Goal: Transaction & Acquisition: Obtain resource

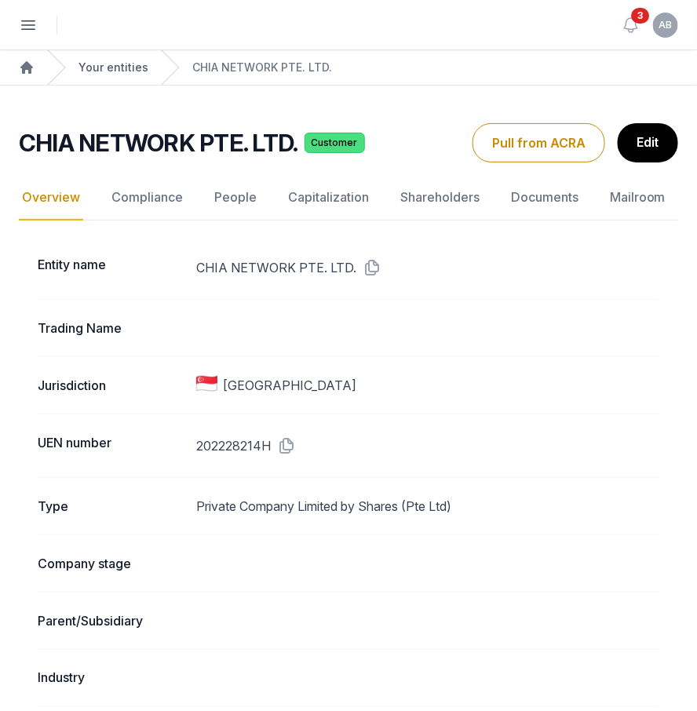
click at [131, 71] on link "Your entities" at bounding box center [113, 68] width 70 height 16
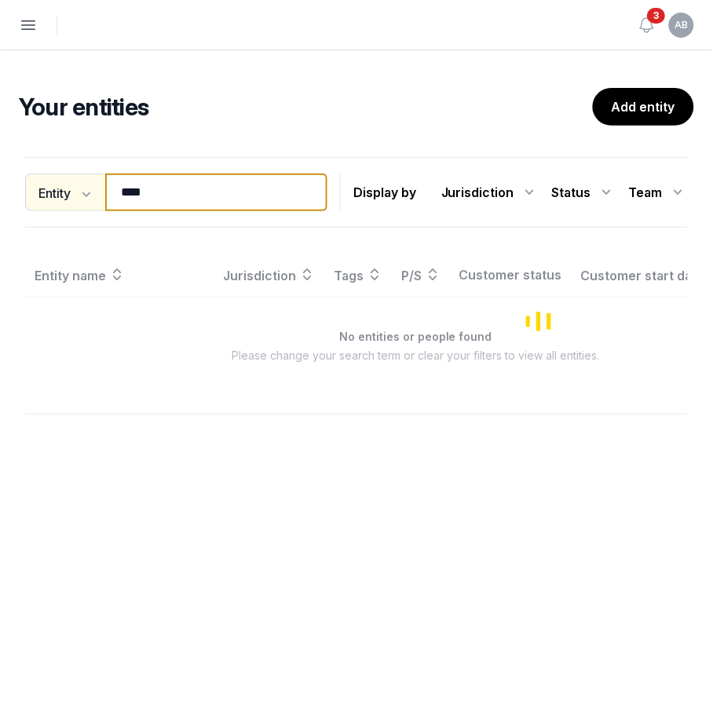
drag, startPoint x: 154, startPoint y: 190, endPoint x: 83, endPoint y: 177, distance: 71.9
click at [83, 177] on div "Entity Entity People Tags Services **** Search" at bounding box center [176, 192] width 302 height 38
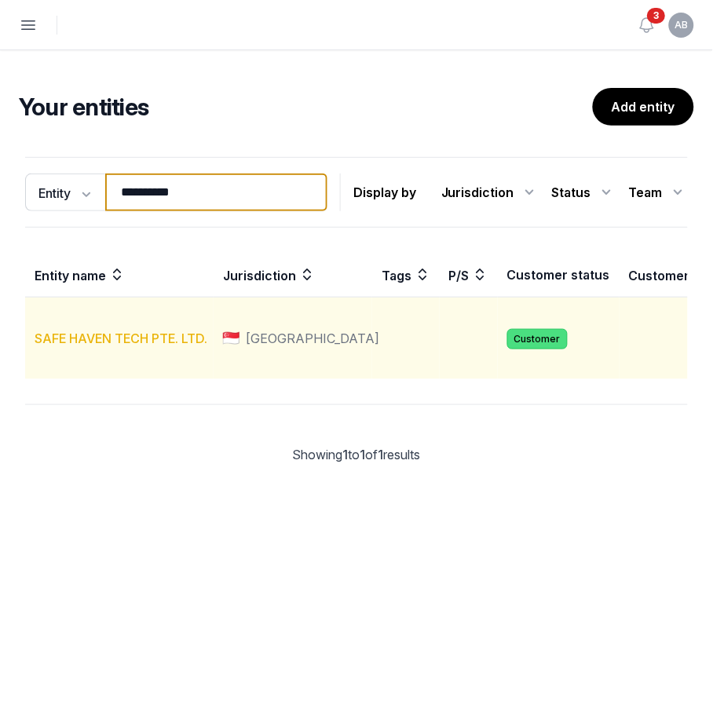
type input "**********"
click at [64, 346] on link "SAFE HAVEN TECH PTE. LTD." at bounding box center [121, 338] width 173 height 16
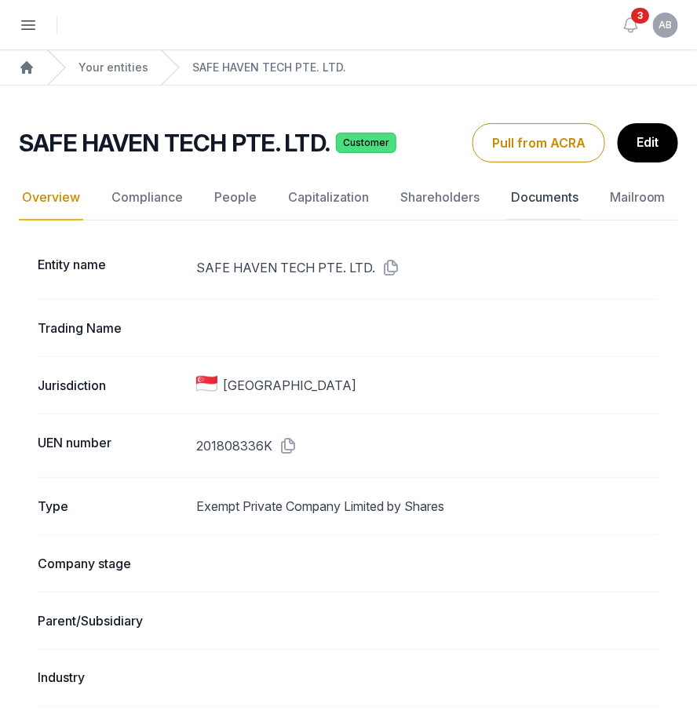
click at [541, 207] on link "Documents" at bounding box center [545, 198] width 74 height 46
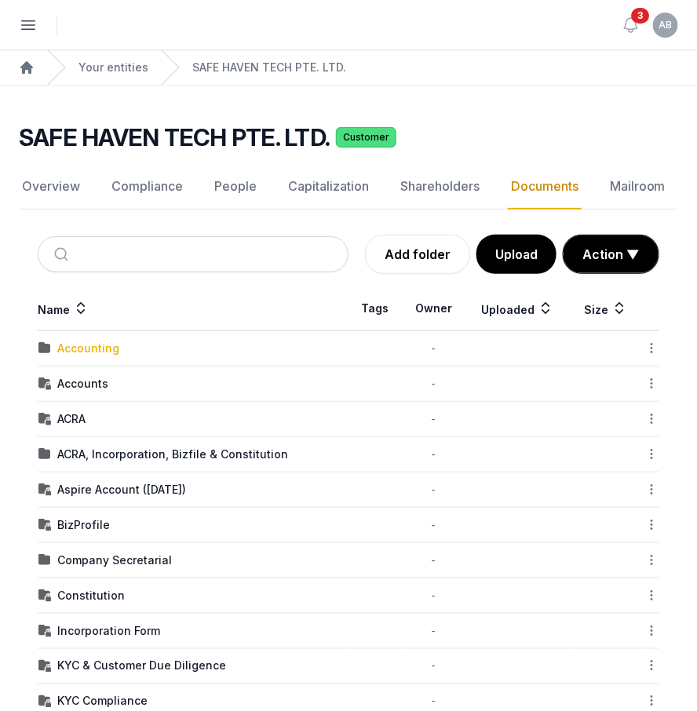
click at [101, 355] on div "Accounting" at bounding box center [88, 349] width 62 height 16
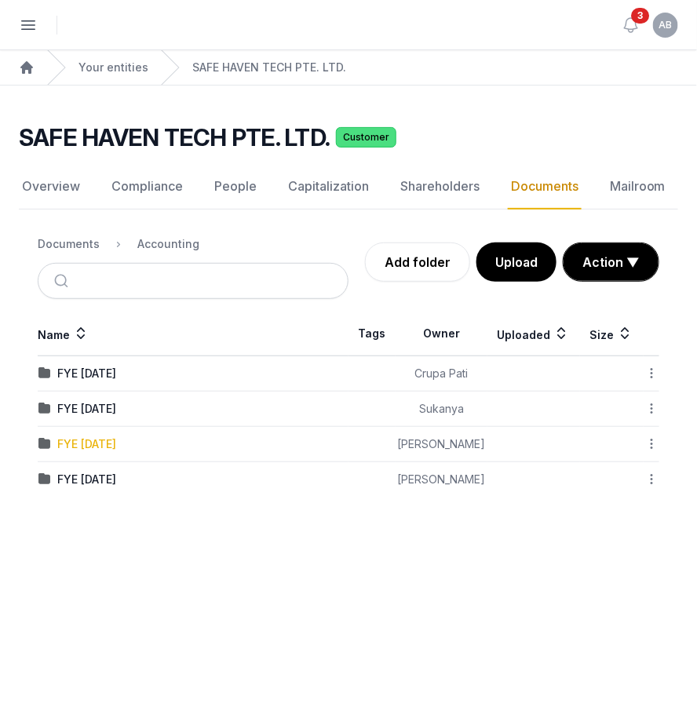
click at [109, 440] on div "FYE [DATE]" at bounding box center [86, 444] width 59 height 16
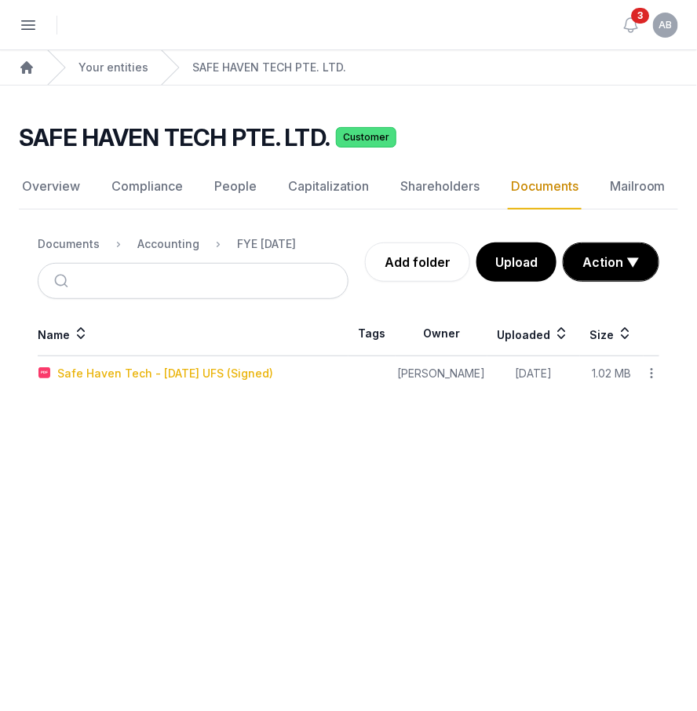
click at [210, 374] on div "Safe Haven Tech - [DATE] UFS (Signed)" at bounding box center [165, 374] width 216 height 16
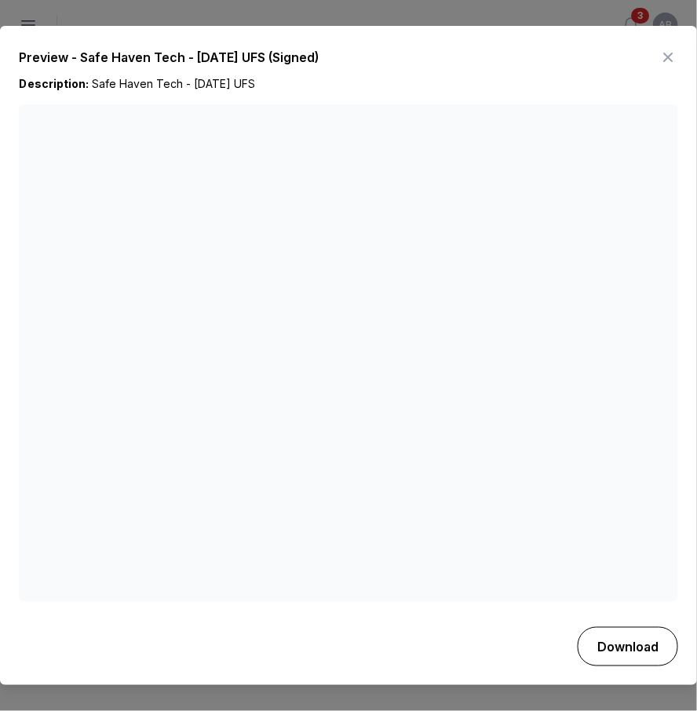
click at [616, 651] on button "Download" at bounding box center [628, 646] width 100 height 39
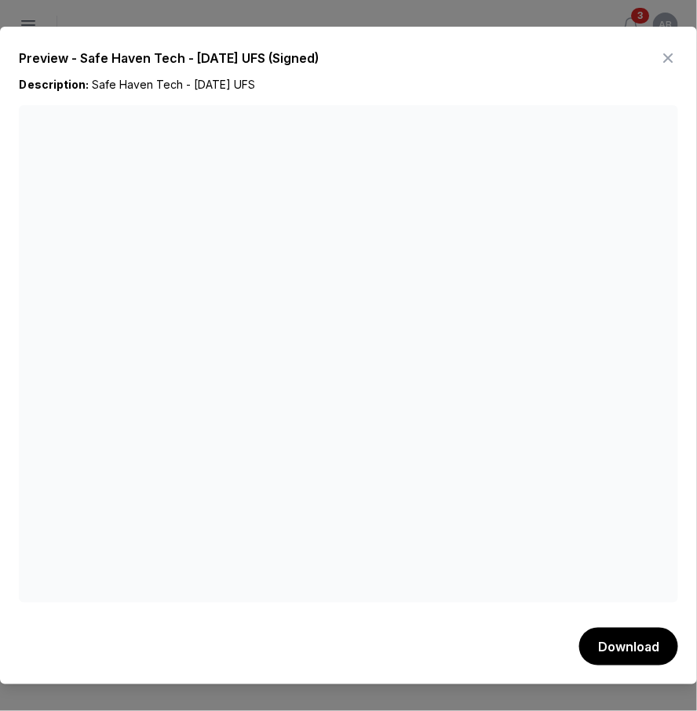
click at [675, 54] on icon at bounding box center [668, 58] width 19 height 25
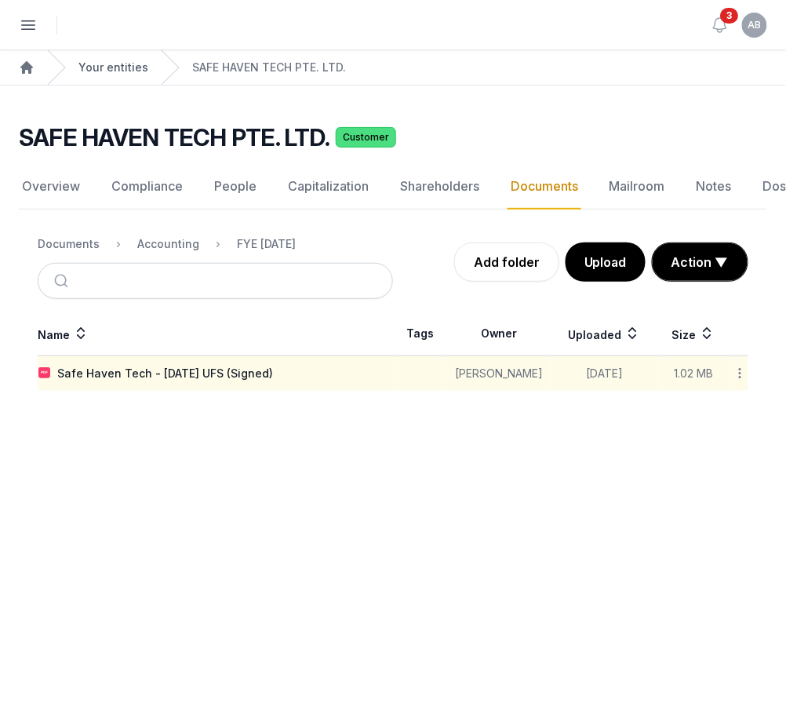
click at [115, 64] on link "Your entities" at bounding box center [113, 68] width 70 height 16
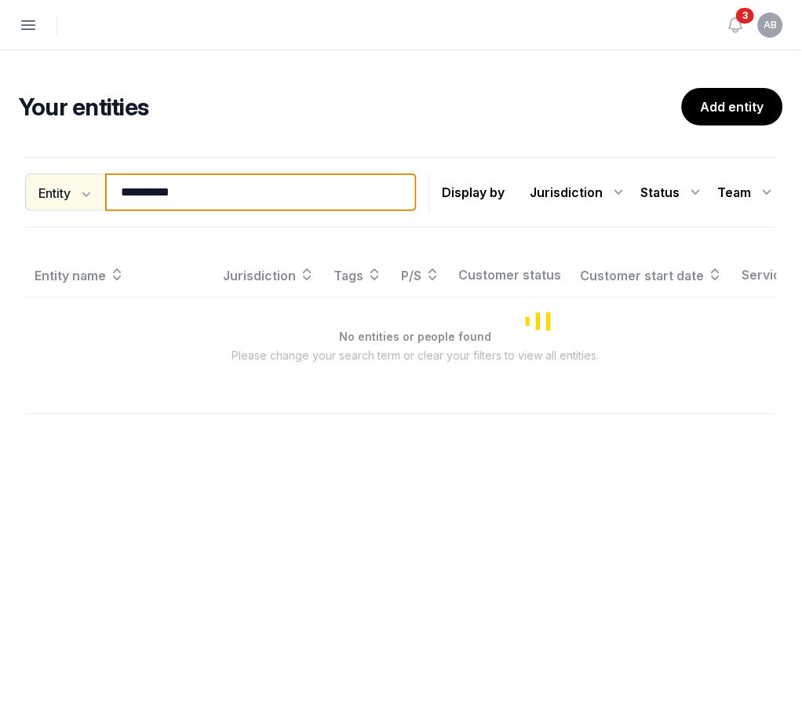
drag, startPoint x: 191, startPoint y: 192, endPoint x: 65, endPoint y: 192, distance: 125.6
click at [65, 192] on div "**********" at bounding box center [221, 192] width 392 height 38
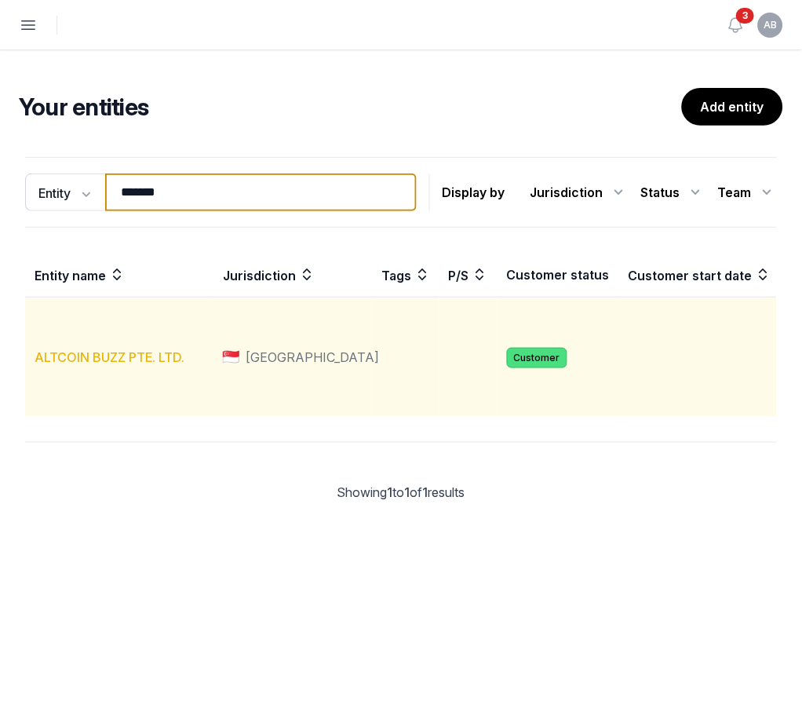
type input "*******"
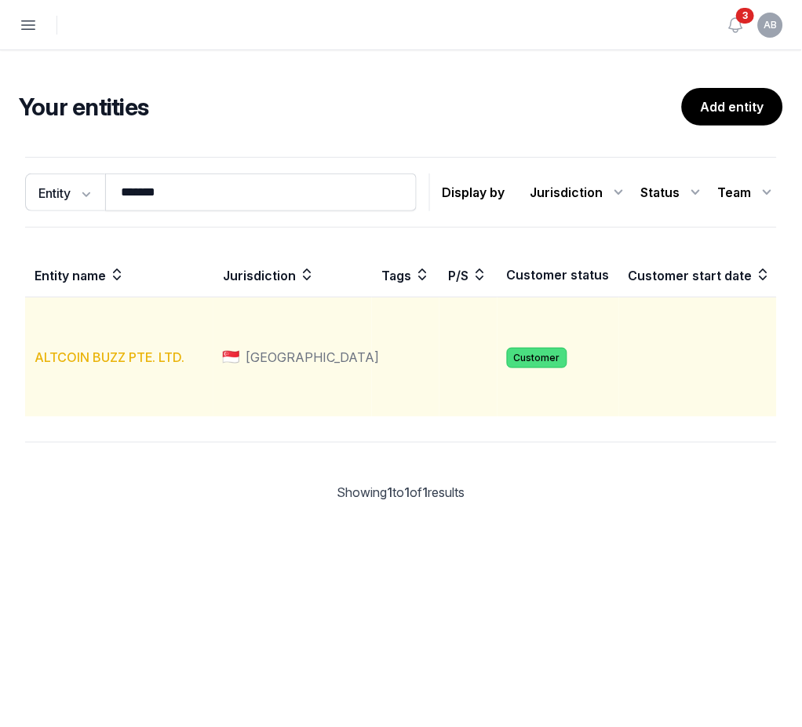
click at [83, 365] on link "ALTCOIN BUZZ PTE. LTD." at bounding box center [110, 357] width 150 height 16
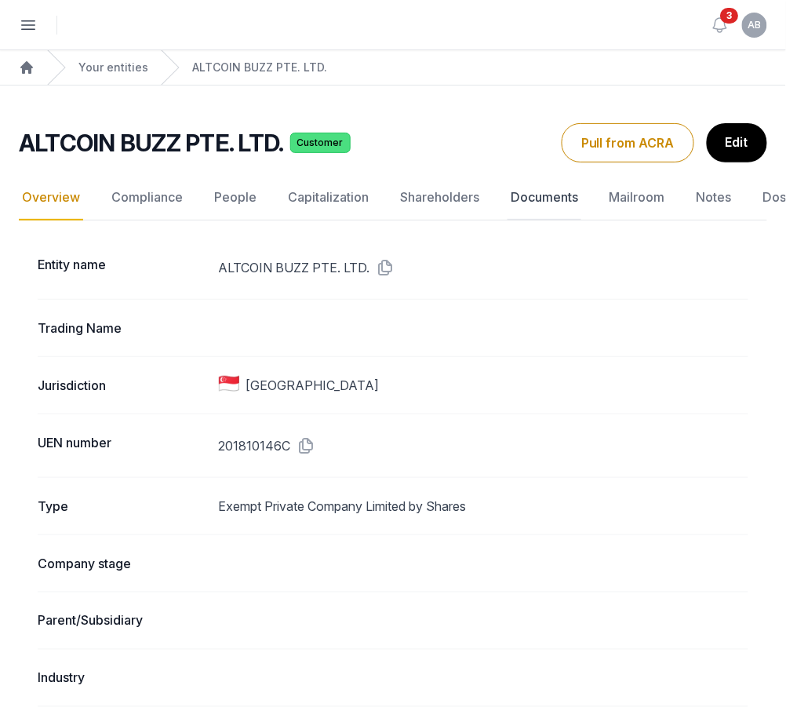
click at [543, 198] on link "Documents" at bounding box center [545, 198] width 74 height 46
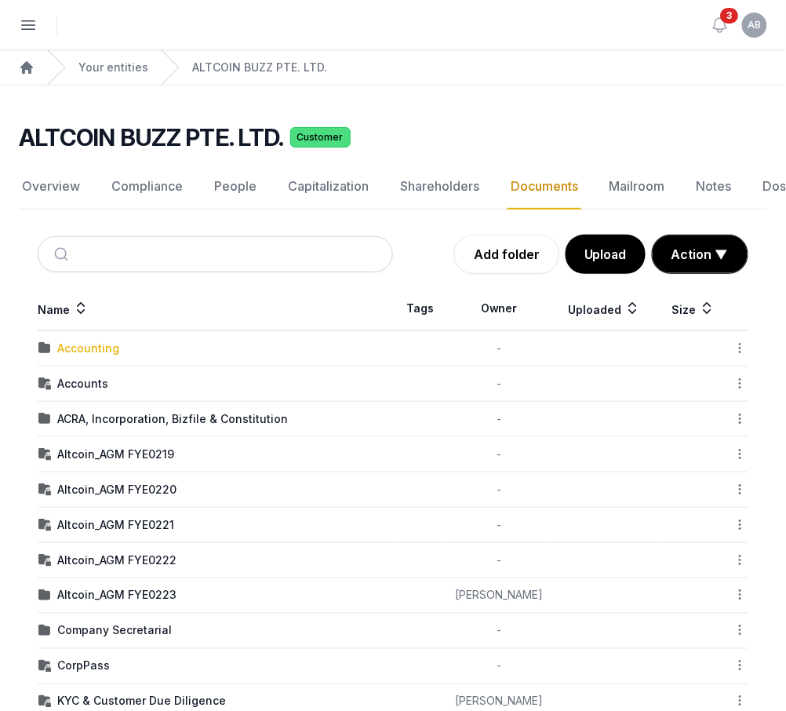
click at [75, 352] on div "Accounting" at bounding box center [88, 349] width 62 height 16
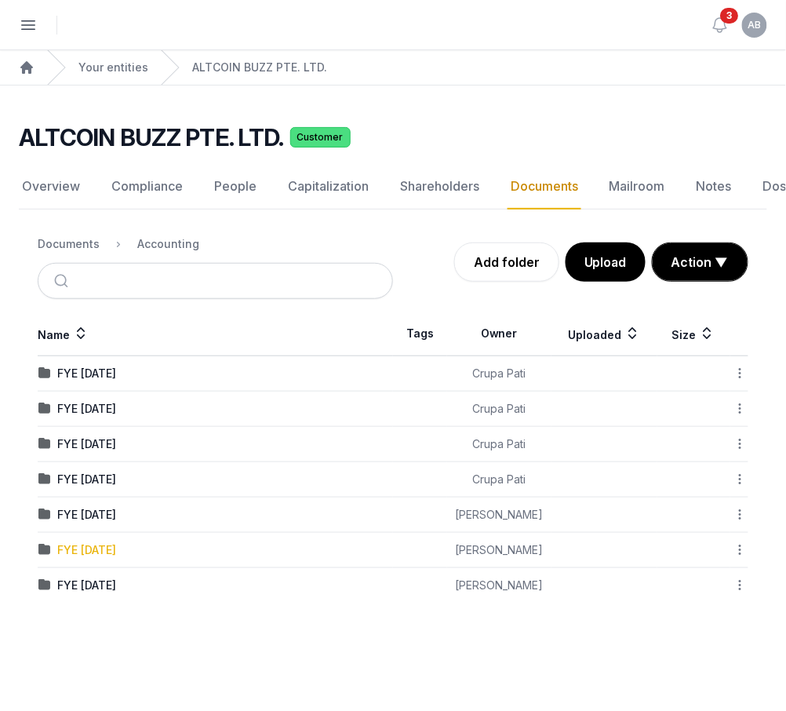
click at [104, 544] on div "FYE [DATE]" at bounding box center [86, 550] width 59 height 16
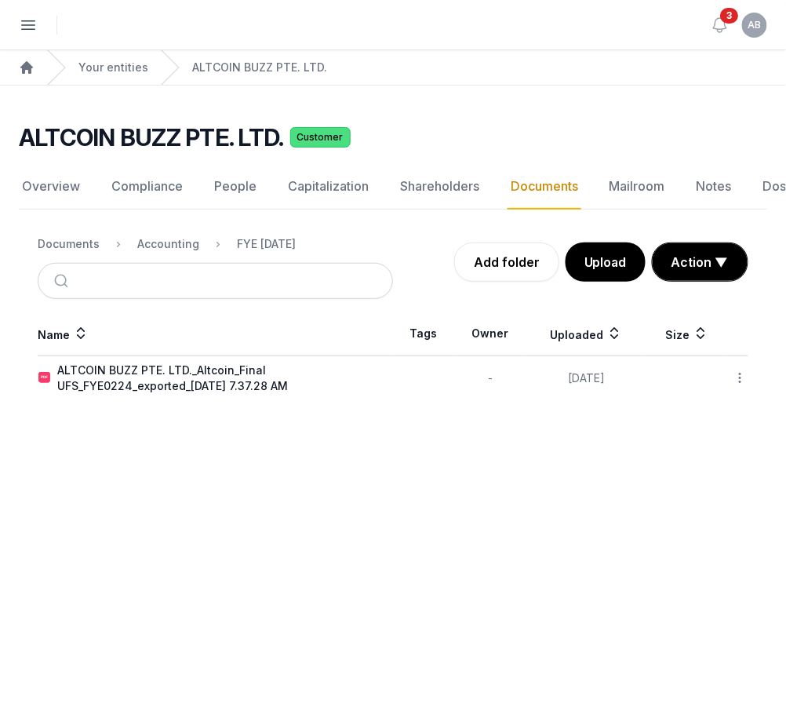
click at [696, 376] on icon at bounding box center [741, 378] width 14 height 16
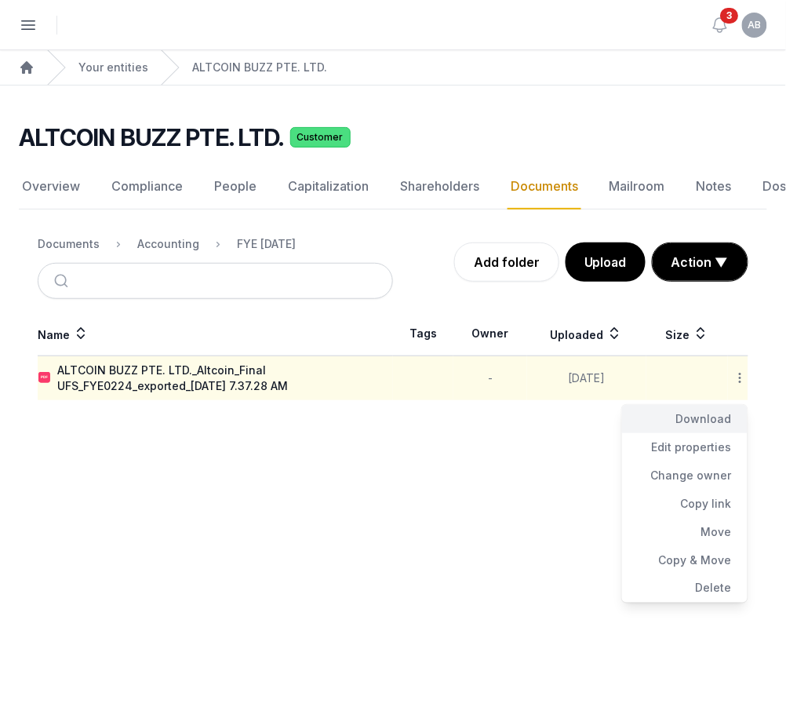
click at [696, 417] on div "Download" at bounding box center [685, 419] width 126 height 28
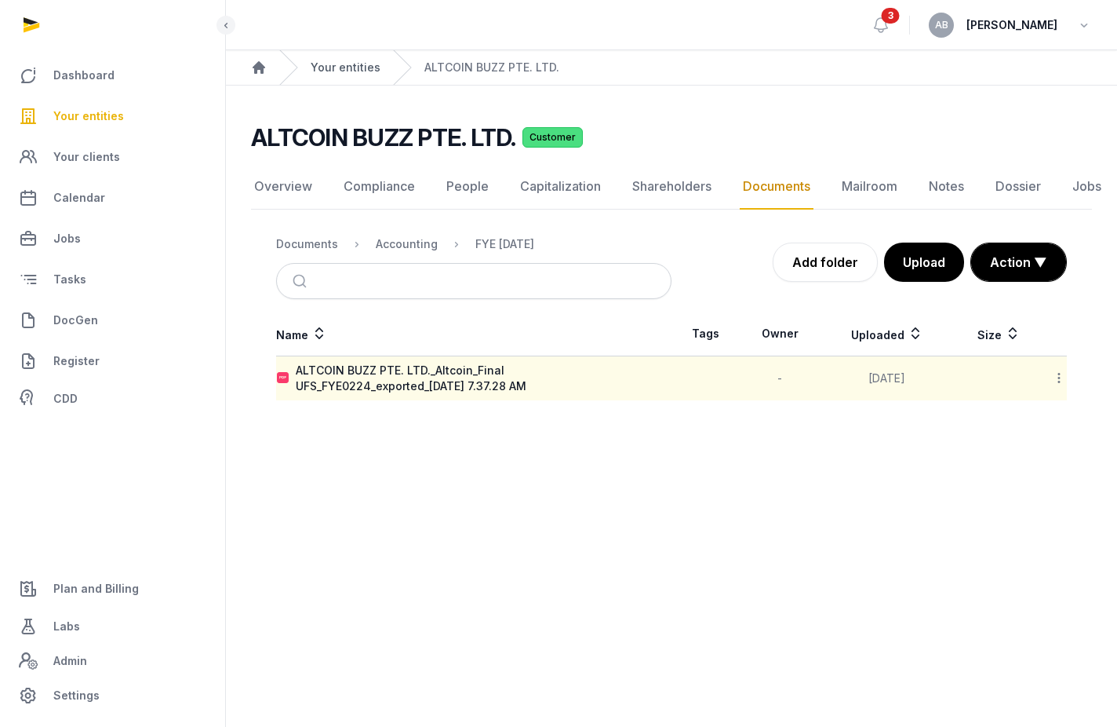
click at [362, 63] on link "Your entities" at bounding box center [346, 68] width 70 height 16
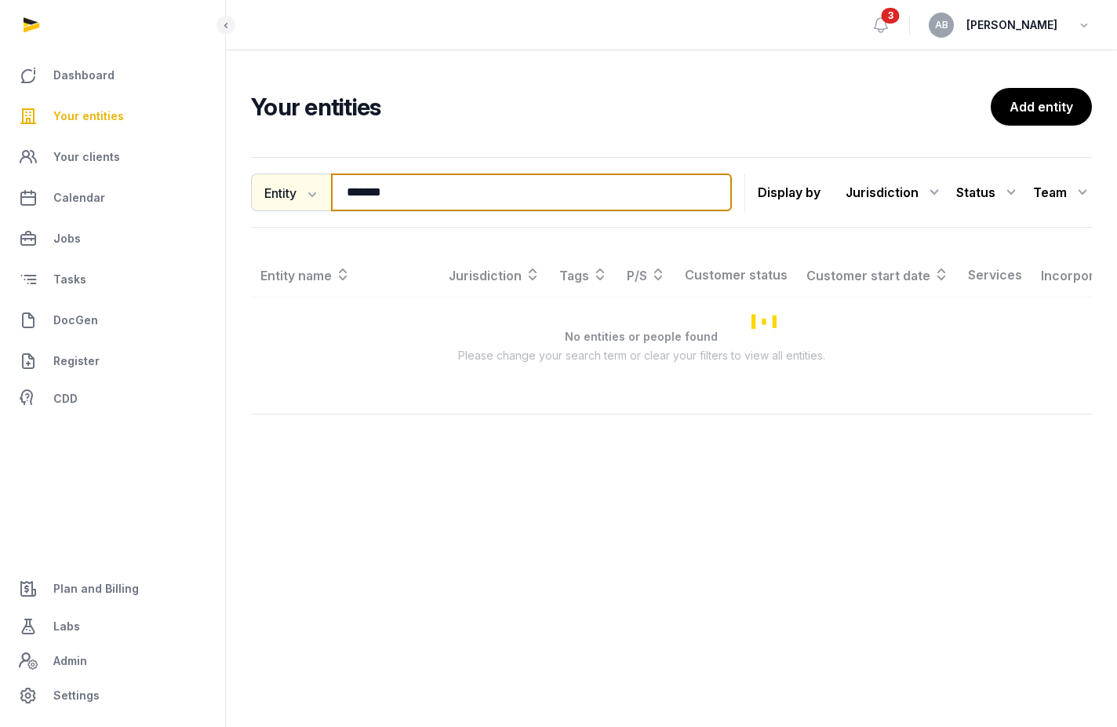
drag, startPoint x: 307, startPoint y: 187, endPoint x: 291, endPoint y: 193, distance: 16.9
click at [291, 193] on div "Entity Entity People Tags Services ******* Search" at bounding box center [491, 192] width 481 height 38
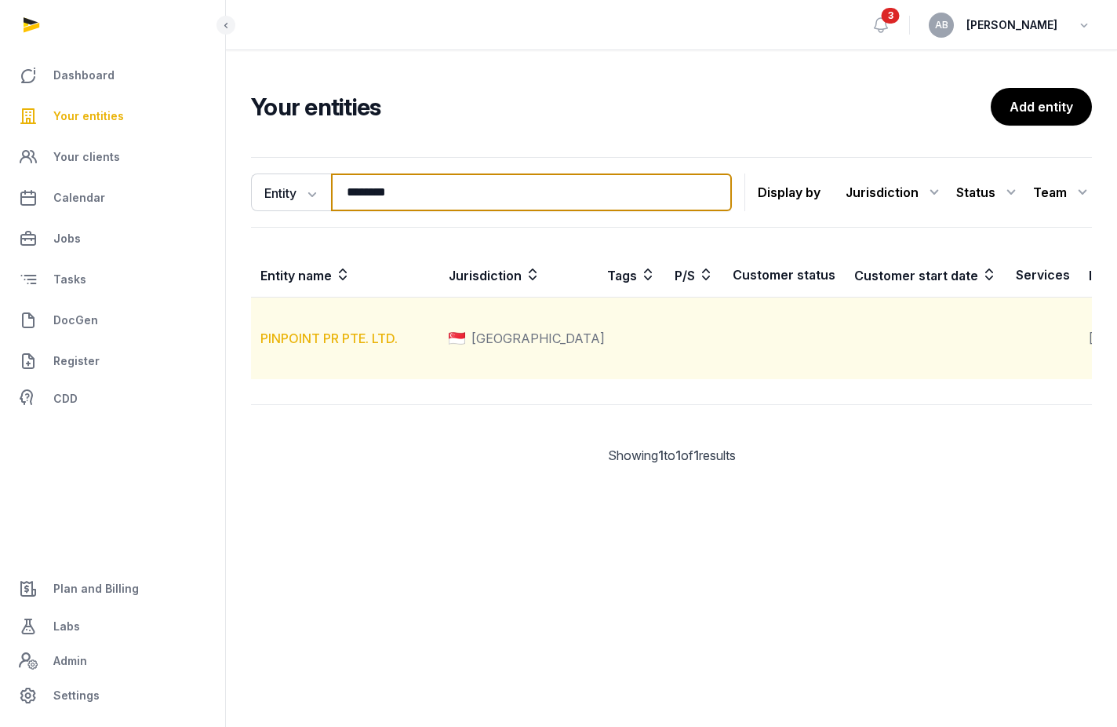
type input "********"
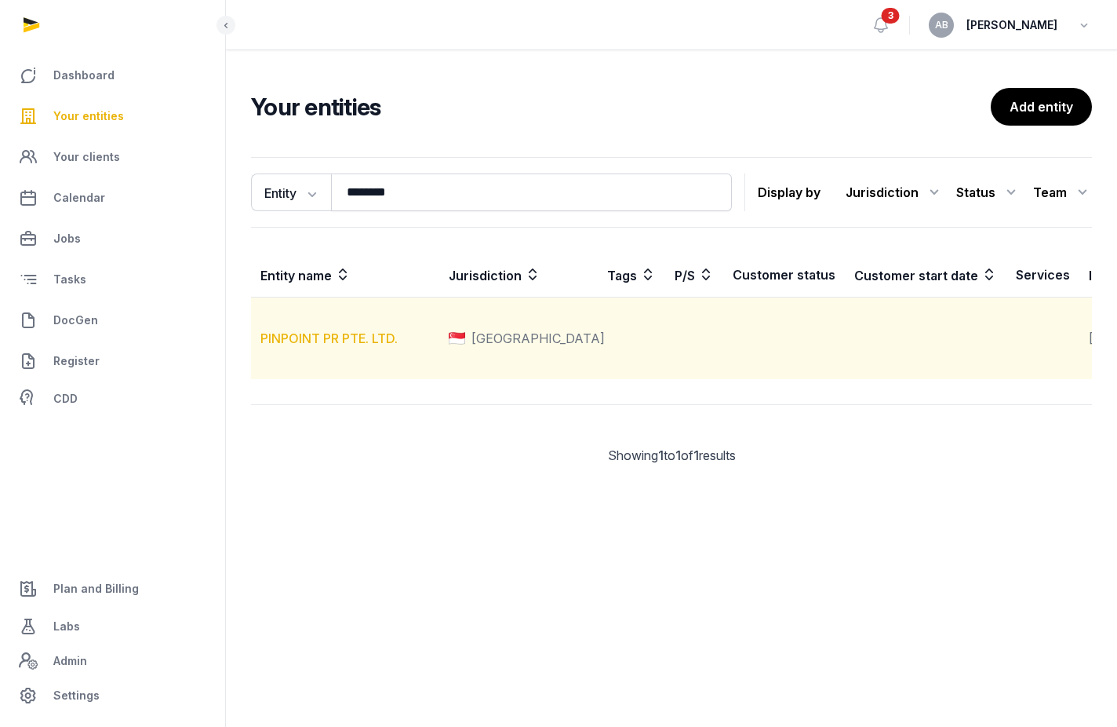
click at [282, 346] on link "PINPOINT PR PTE. LTD." at bounding box center [329, 338] width 137 height 16
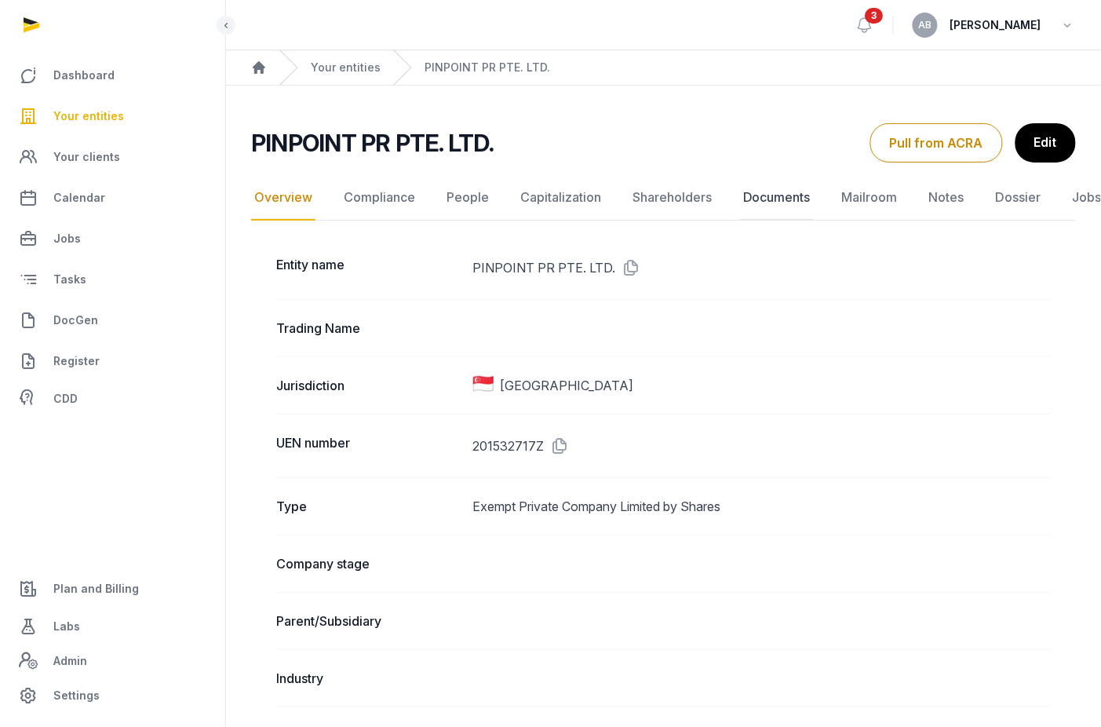
click at [696, 192] on link "Documents" at bounding box center [777, 198] width 74 height 46
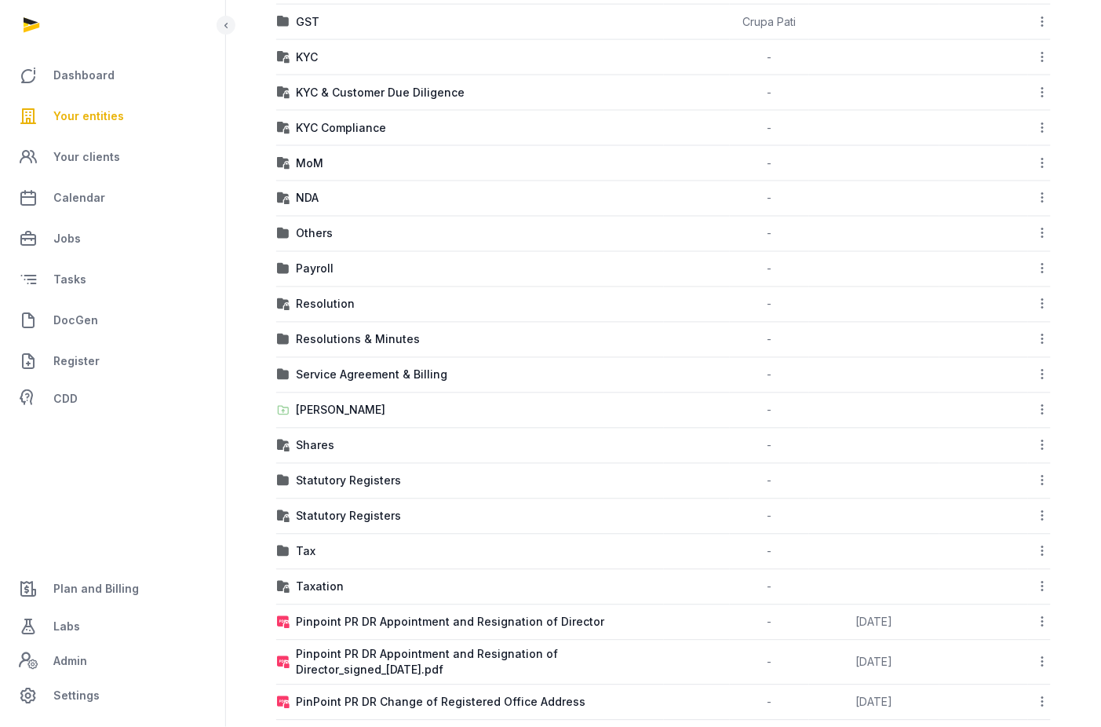
scroll to position [836, 0]
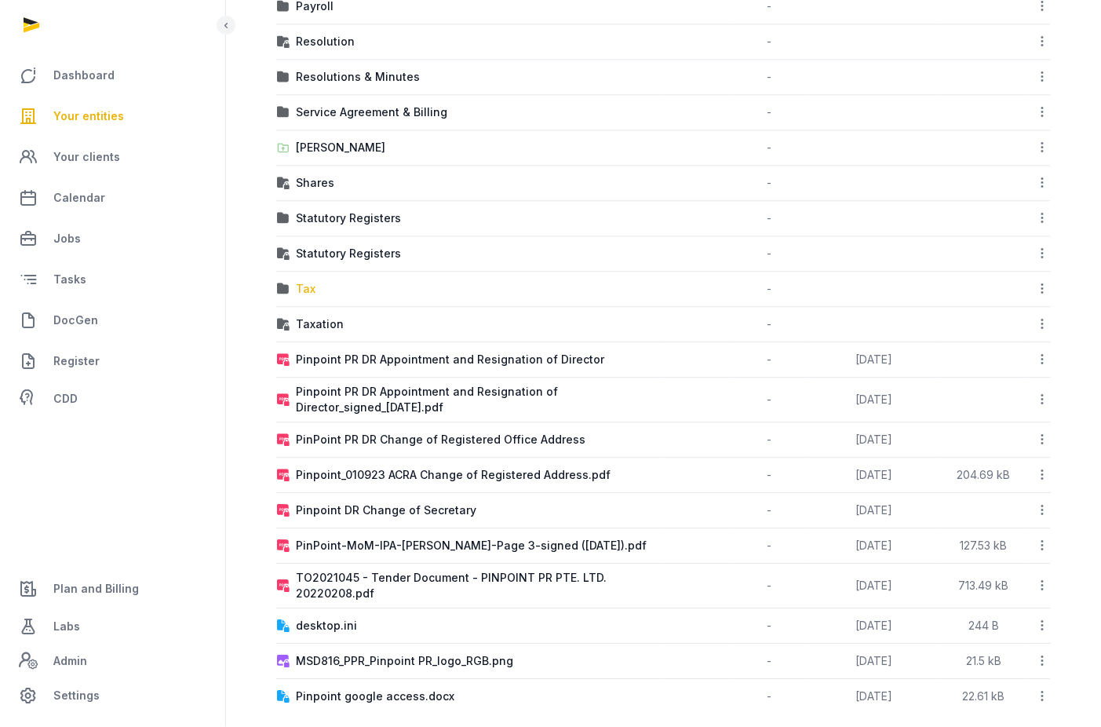
click at [304, 293] on div "Tax" at bounding box center [306, 289] width 20 height 16
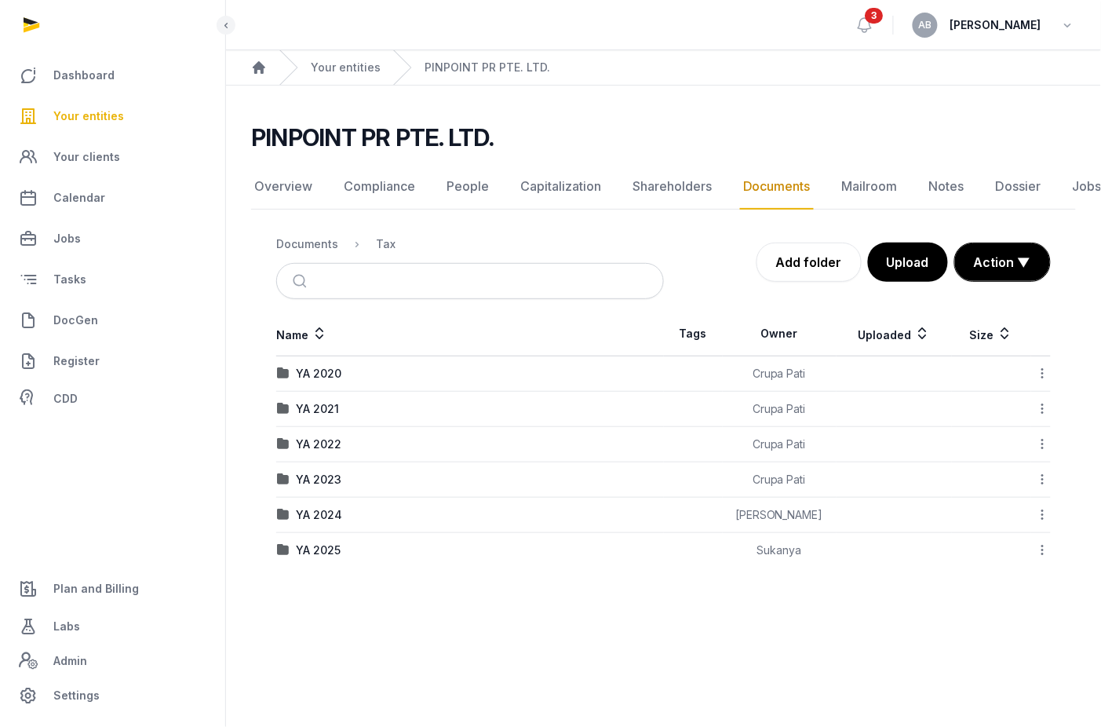
scroll to position [0, 0]
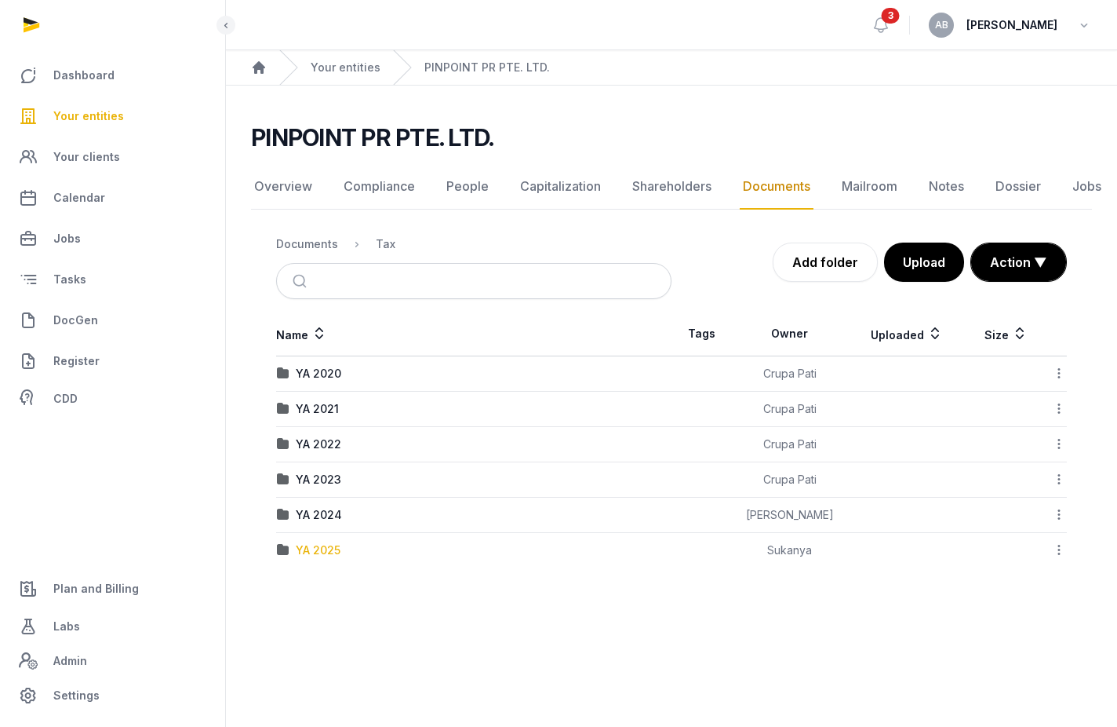
click at [312, 546] on div "YA 2025" at bounding box center [318, 550] width 45 height 16
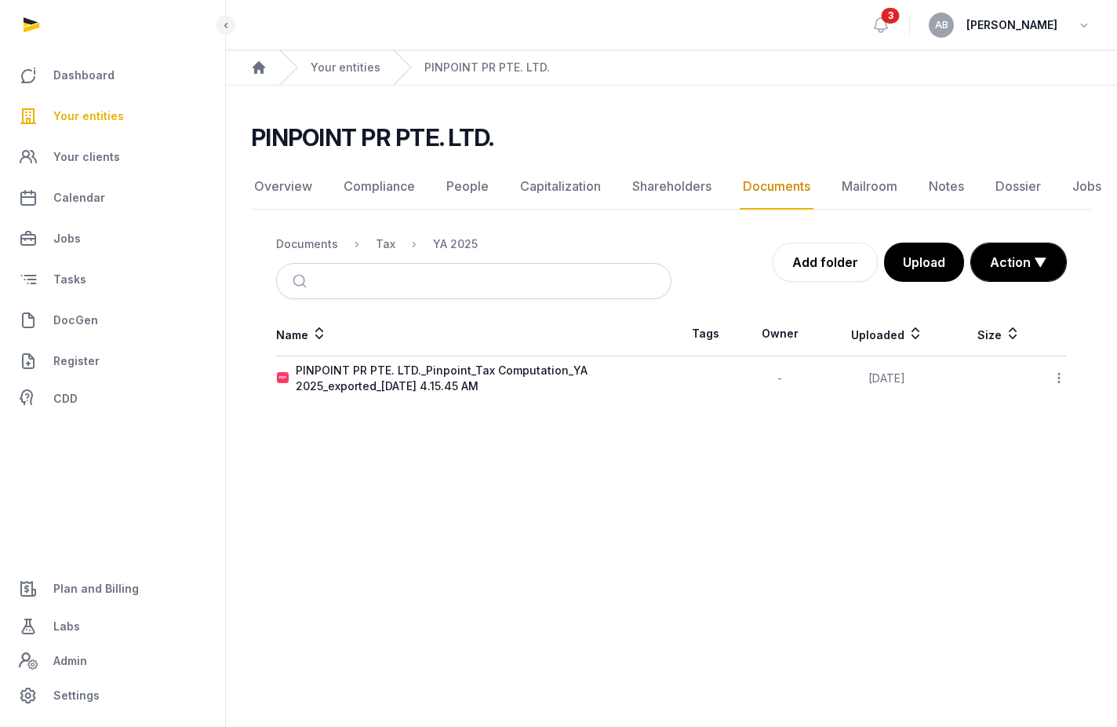
click at [696, 376] on icon at bounding box center [1059, 378] width 14 height 16
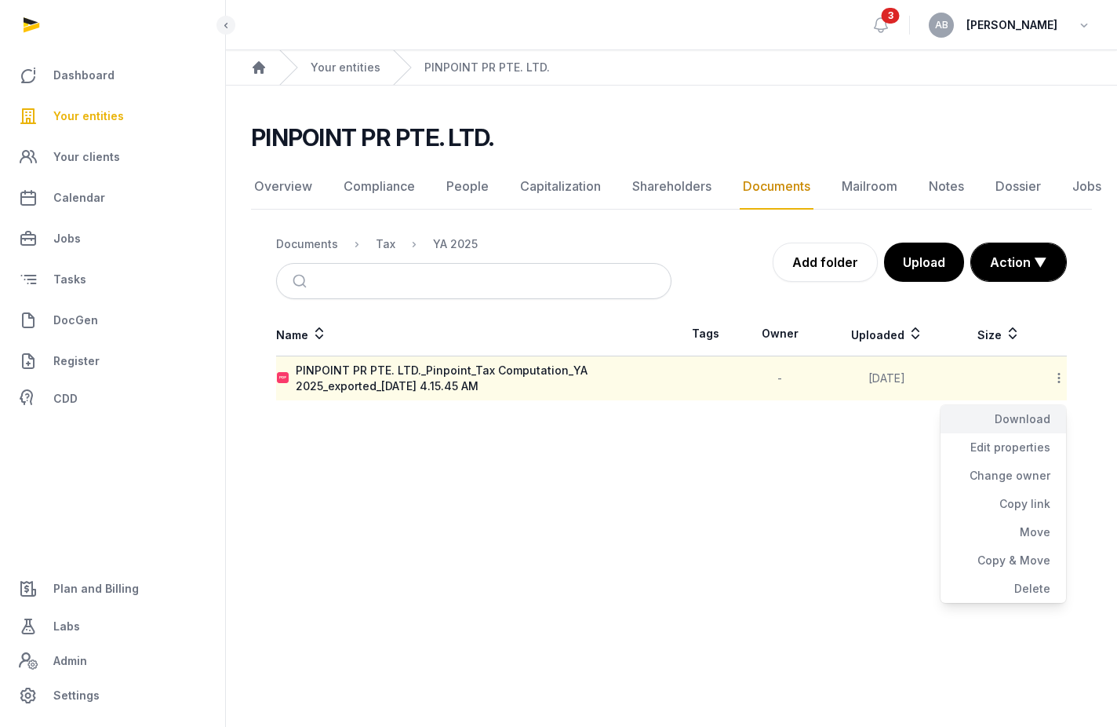
click at [696, 418] on div "Download" at bounding box center [1004, 419] width 126 height 28
drag, startPoint x: 551, startPoint y: 487, endPoint x: 528, endPoint y: 408, distance: 82.5
click at [551, 487] on main "Open sidebar 3 AB [PERSON_NAME] Home Your entities PINPOINT PR PTE. LTD. PINPOI…" at bounding box center [558, 363] width 1117 height 727
click at [350, 68] on link "Your entities" at bounding box center [346, 68] width 70 height 16
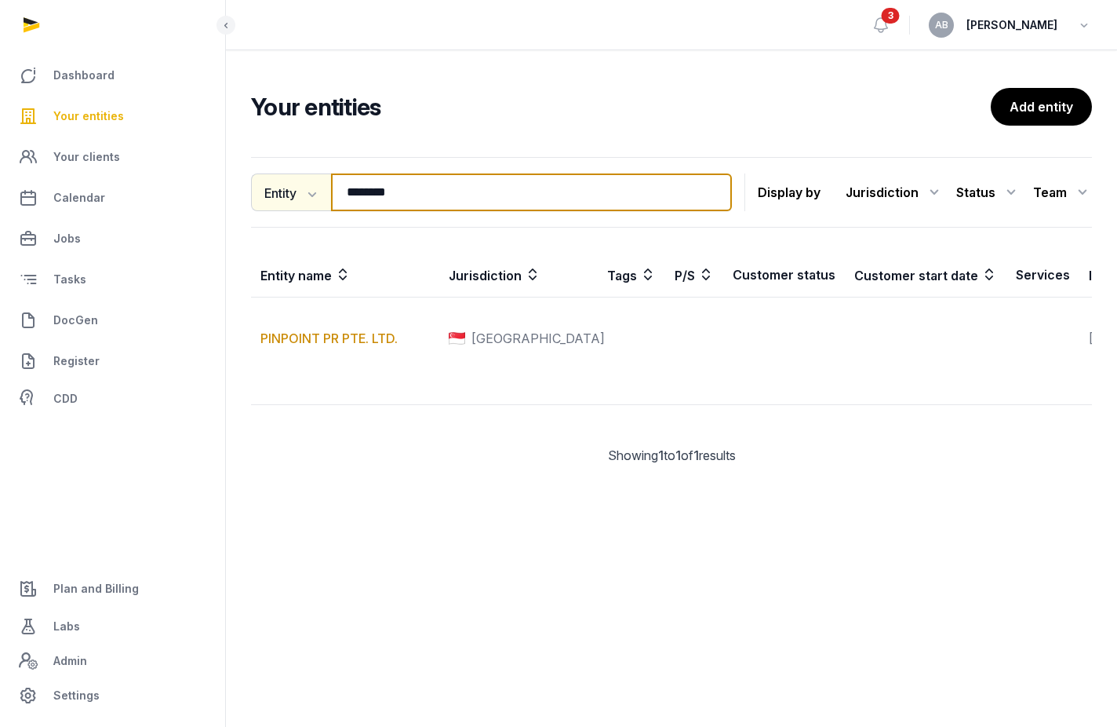
drag, startPoint x: 494, startPoint y: 208, endPoint x: 312, endPoint y: 199, distance: 183.0
click at [312, 199] on div "Entity Entity People Tags Services ******** Search" at bounding box center [491, 192] width 481 height 38
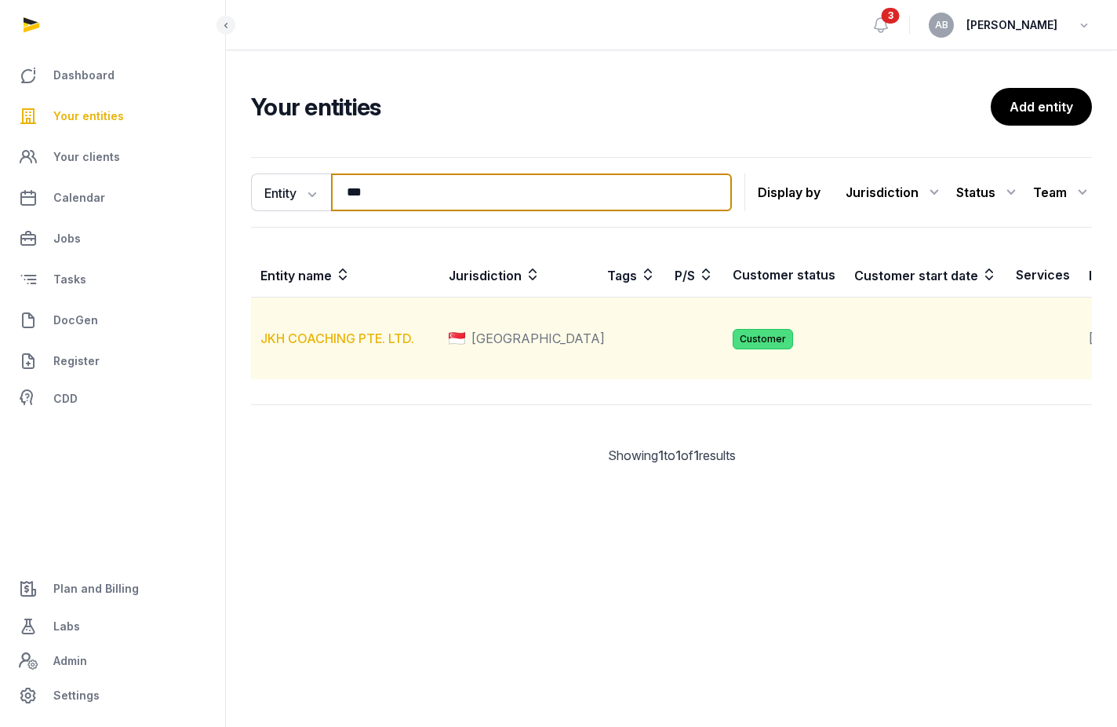
type input "***"
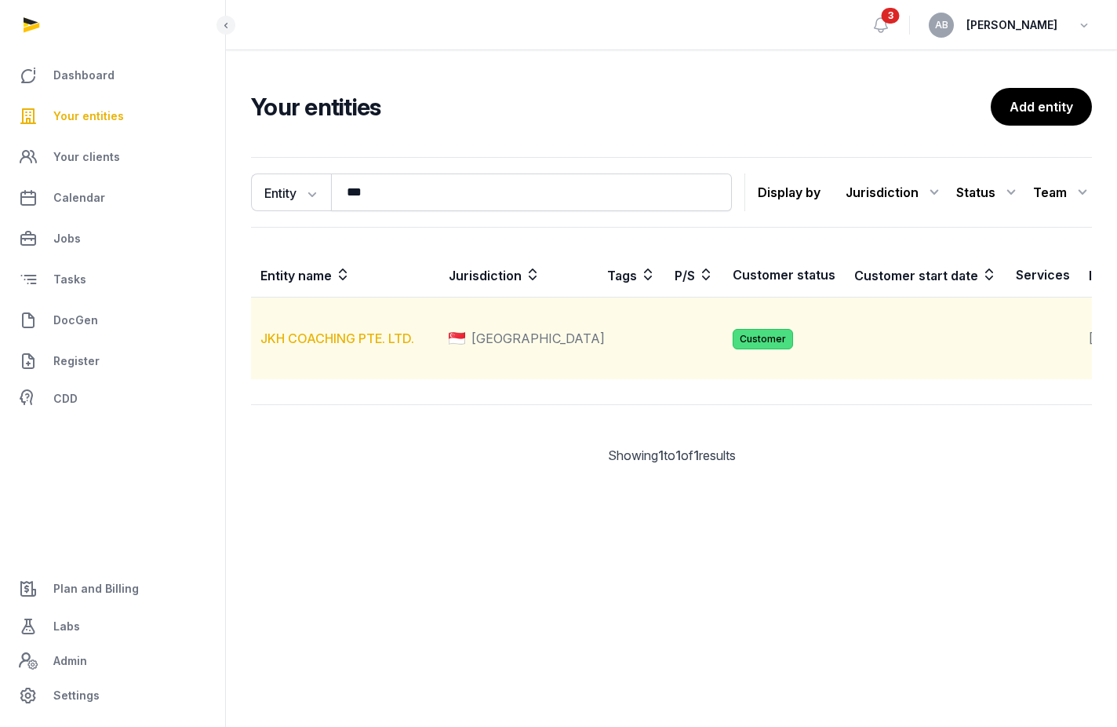
click at [281, 346] on link "JKH COACHING PTE. LTD." at bounding box center [338, 338] width 154 height 16
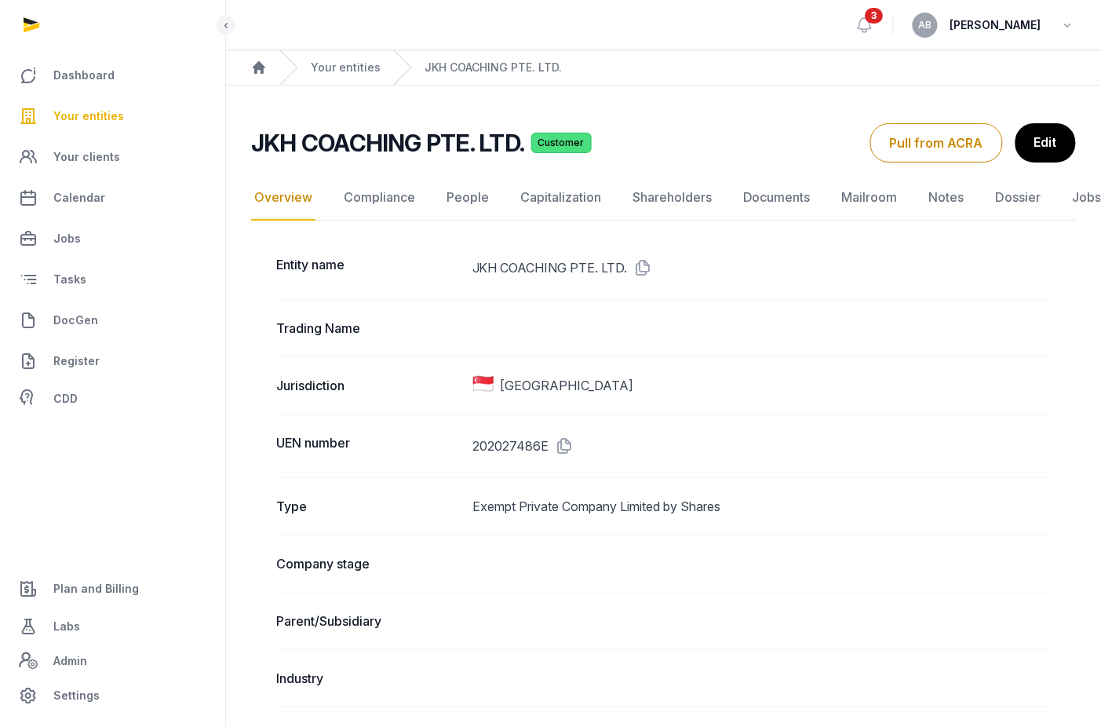
drag, startPoint x: 667, startPoint y: 113, endPoint x: 707, endPoint y: 136, distance: 46.0
click at [696, 195] on link "Documents" at bounding box center [777, 198] width 74 height 46
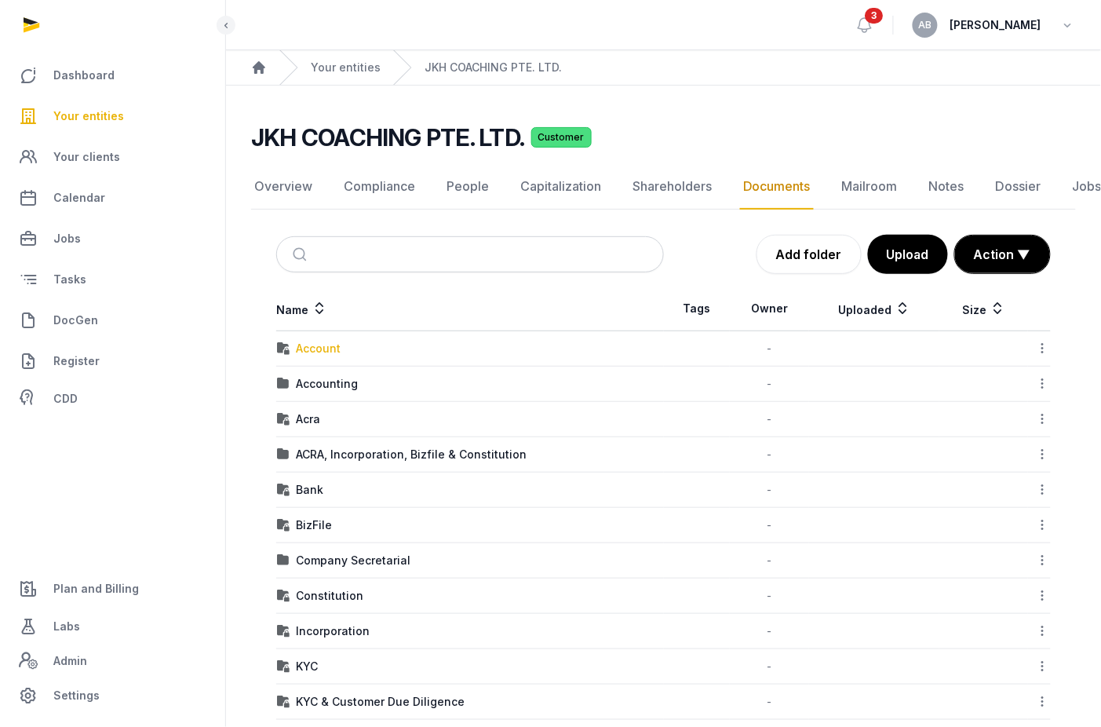
click at [319, 349] on div "Account" at bounding box center [318, 349] width 45 height 16
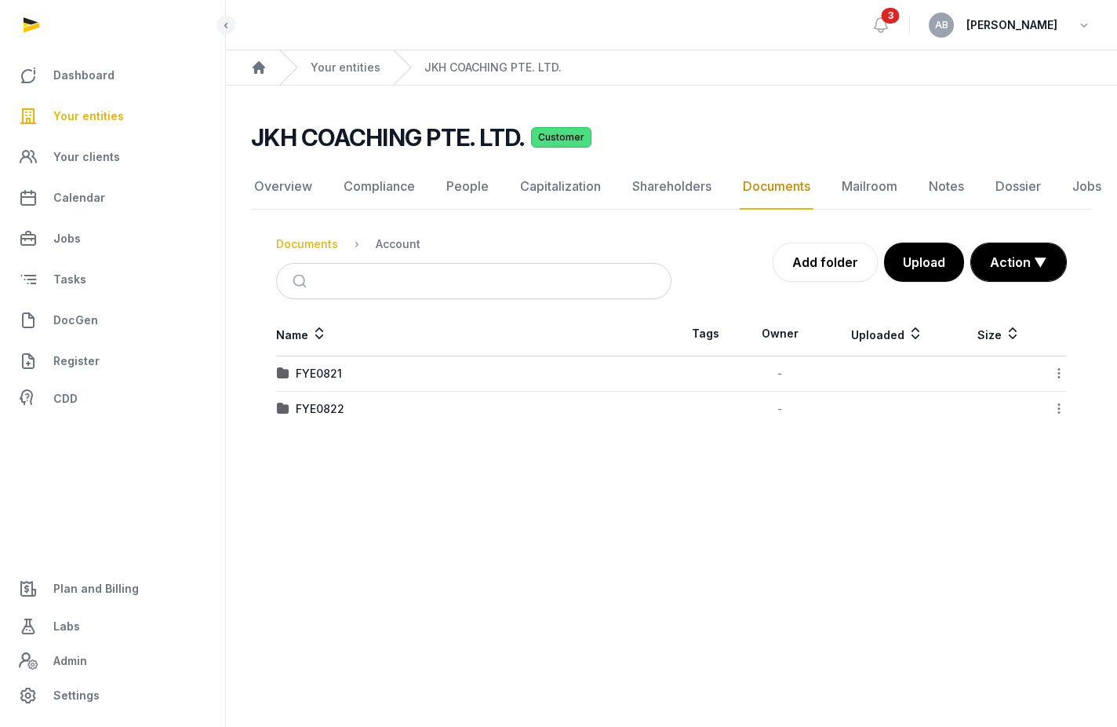
click at [320, 242] on div "Documents" at bounding box center [307, 244] width 62 height 16
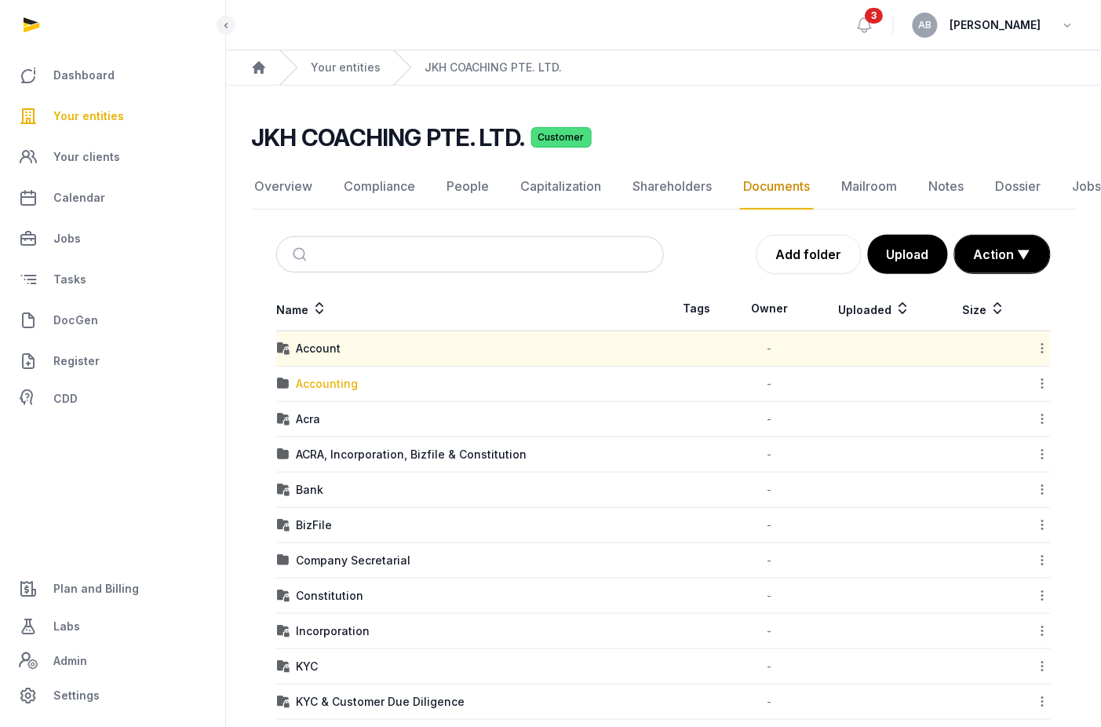
click at [305, 381] on div "Accounting" at bounding box center [327, 384] width 62 height 16
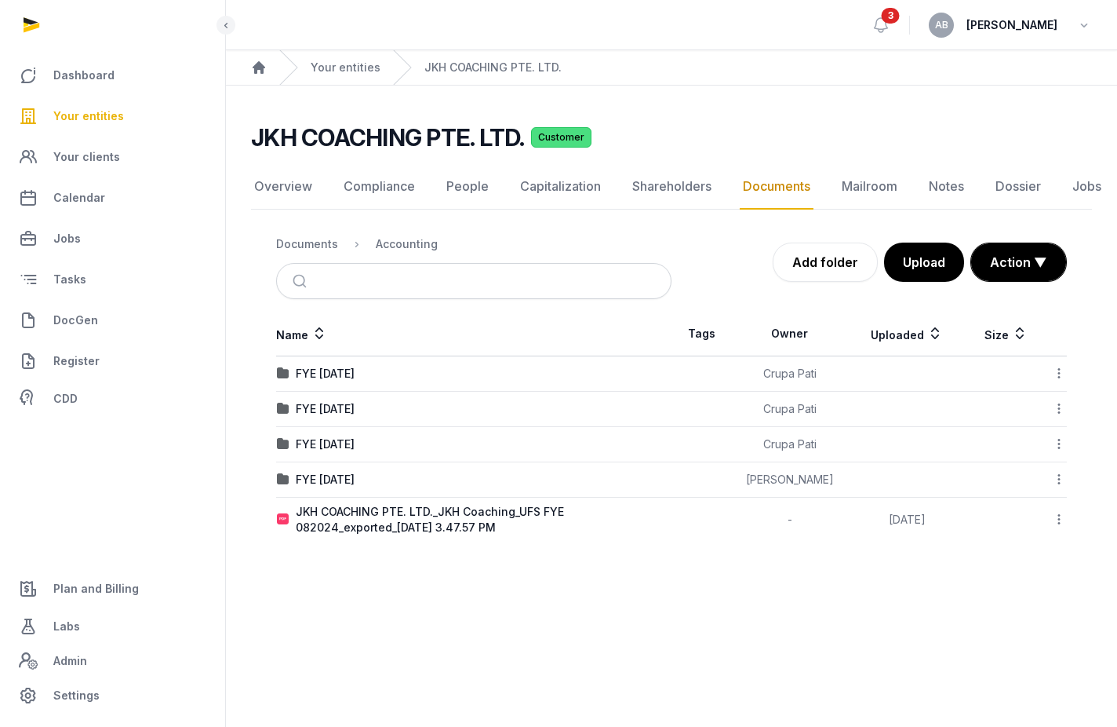
click at [696, 522] on icon at bounding box center [1059, 519] width 14 height 16
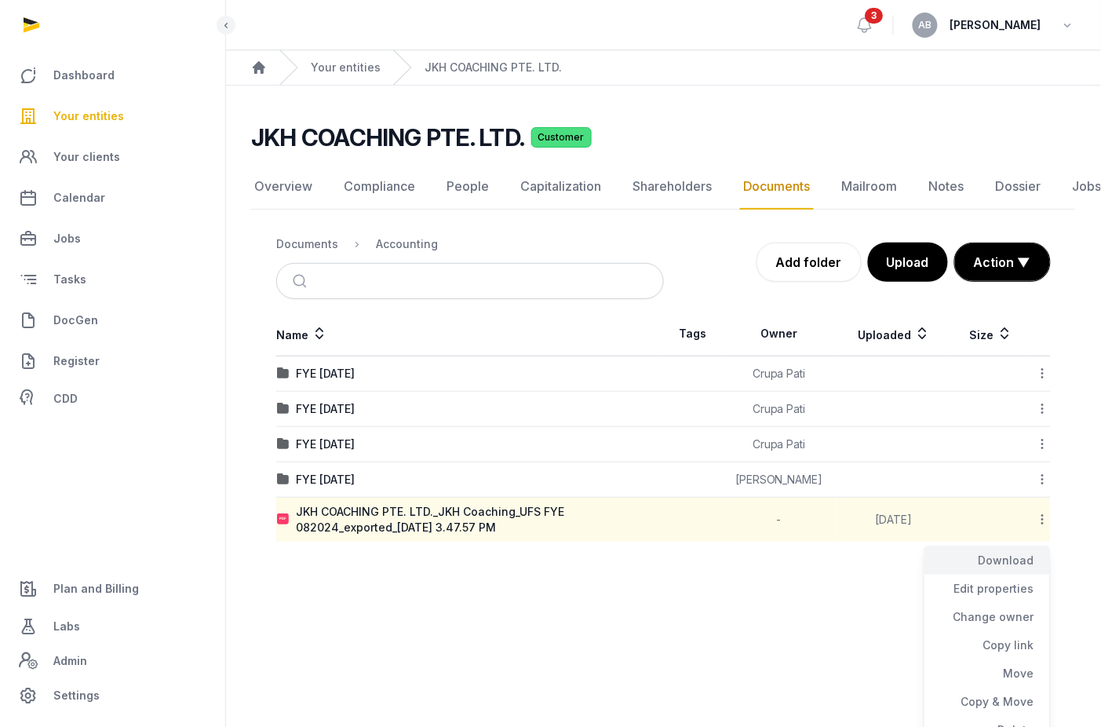
click at [696, 551] on div "Download" at bounding box center [987, 560] width 126 height 28
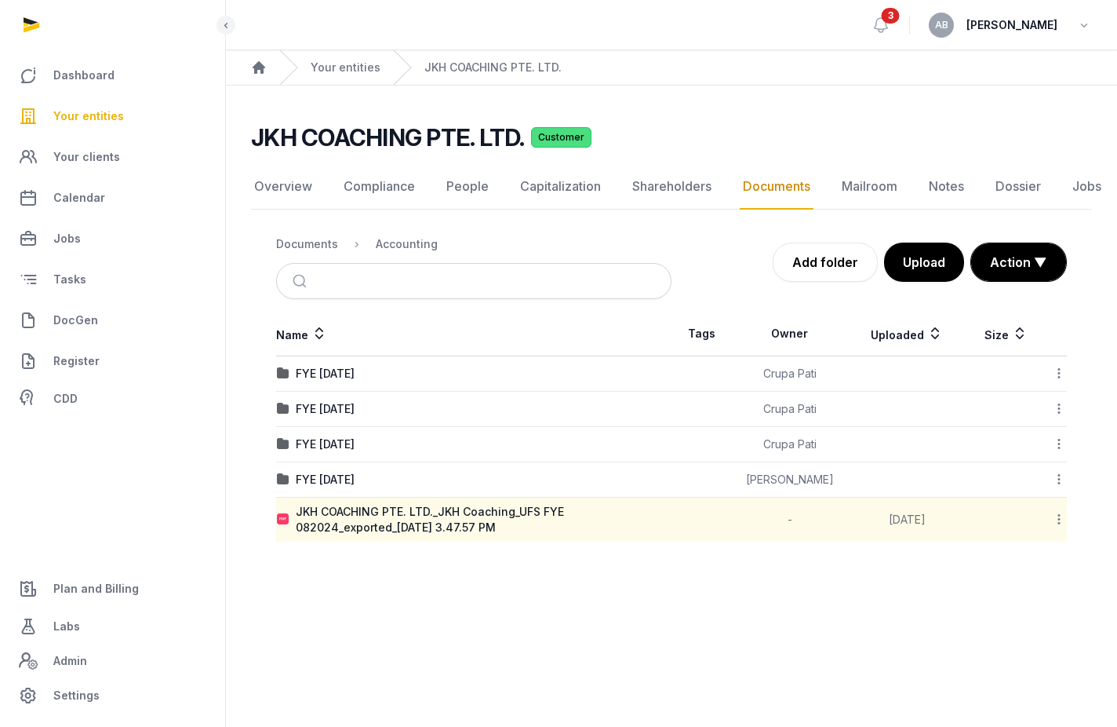
drag, startPoint x: 512, startPoint y: 570, endPoint x: 593, endPoint y: 570, distance: 81.6
click at [512, 570] on main "JKH COACHING PTE. LTD. Customer Documents Overview Compliance People Capitaliza…" at bounding box center [671, 329] width 891 height 487
click at [331, 472] on div "FYE [DATE]" at bounding box center [325, 480] width 59 height 16
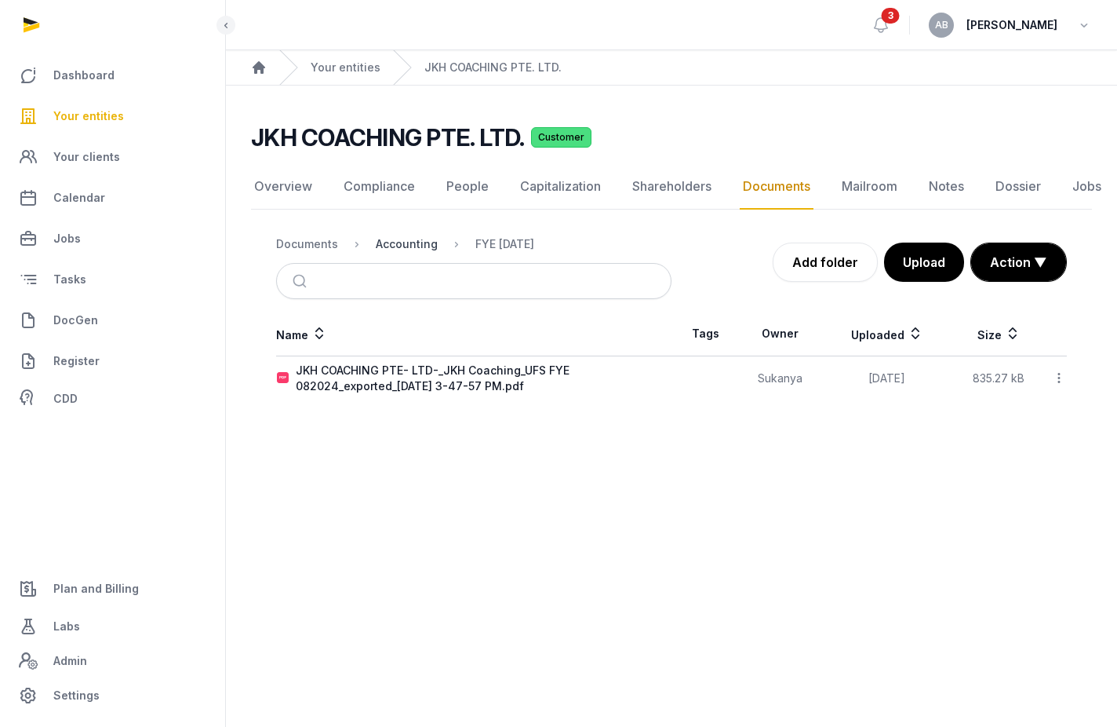
click at [394, 238] on div "Accounting" at bounding box center [407, 244] width 62 height 16
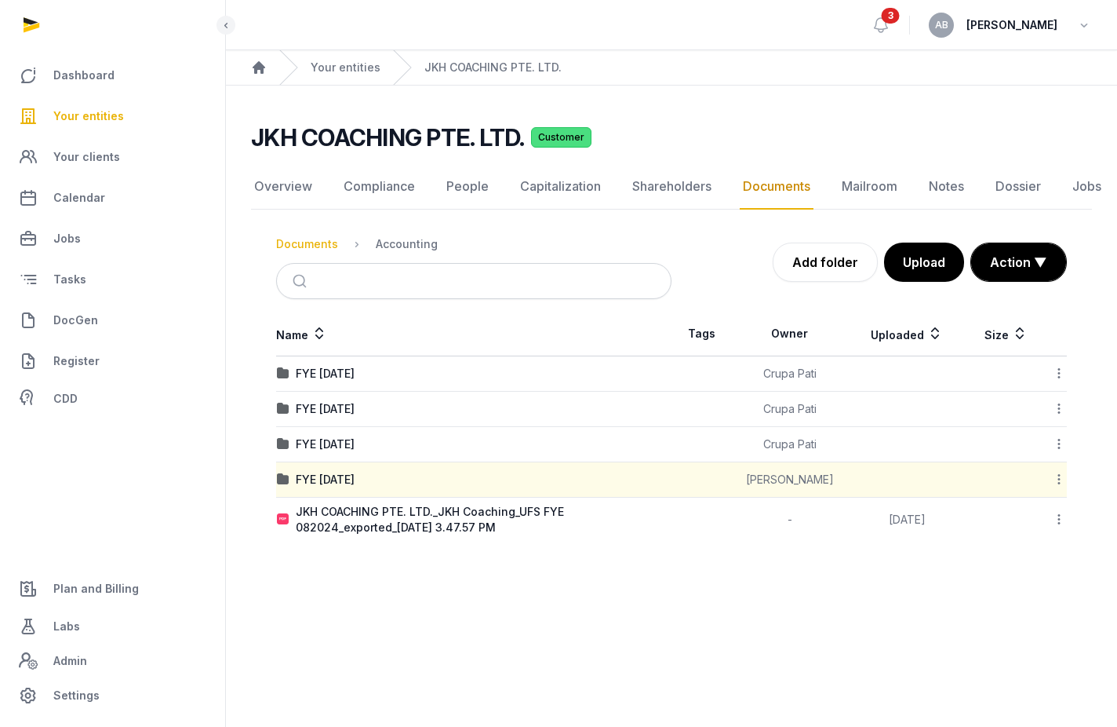
click at [323, 243] on div "Documents" at bounding box center [307, 244] width 62 height 16
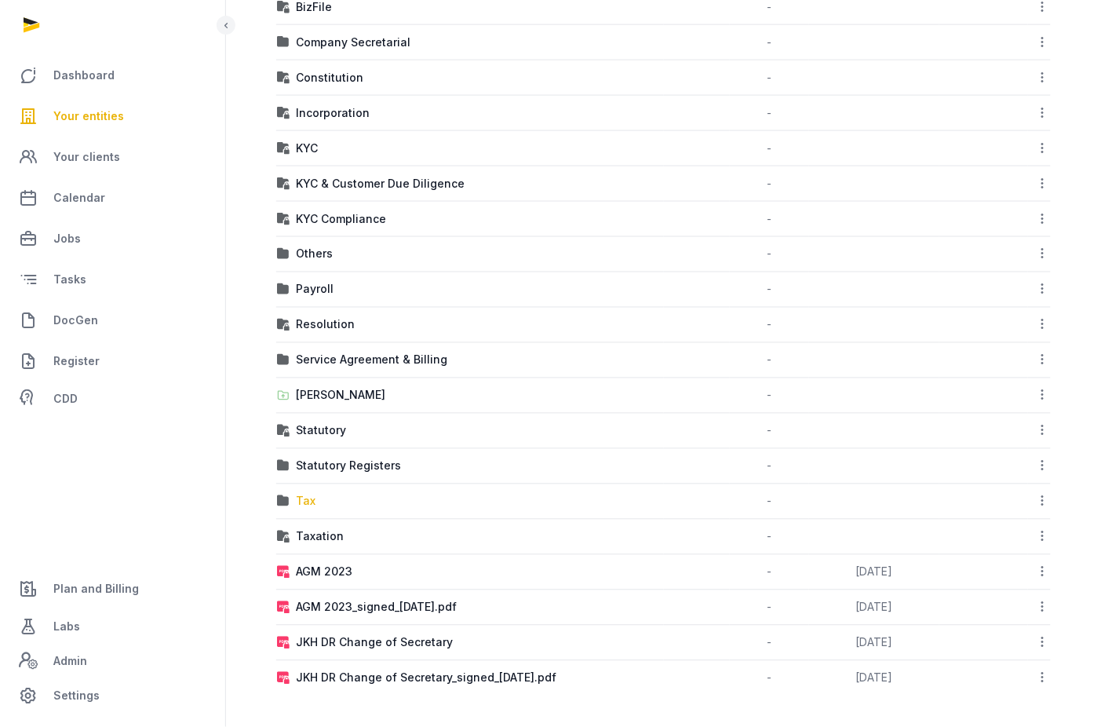
click at [309, 501] on div "Tax" at bounding box center [306, 502] width 20 height 16
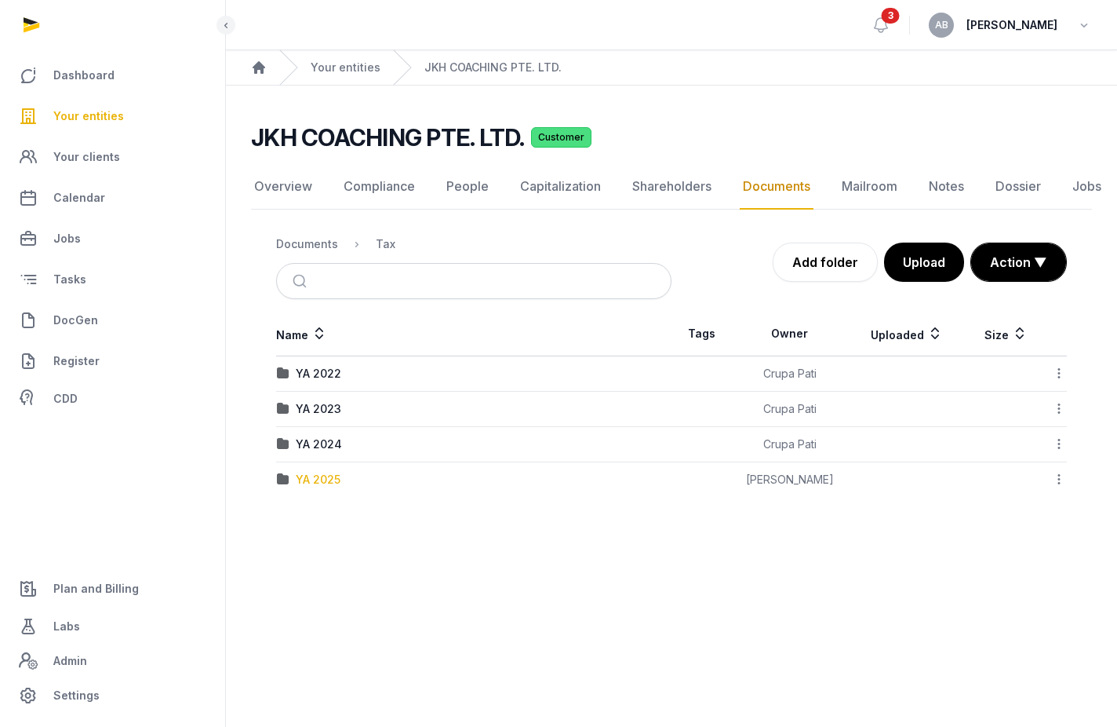
click at [323, 482] on div "YA 2025" at bounding box center [318, 480] width 45 height 16
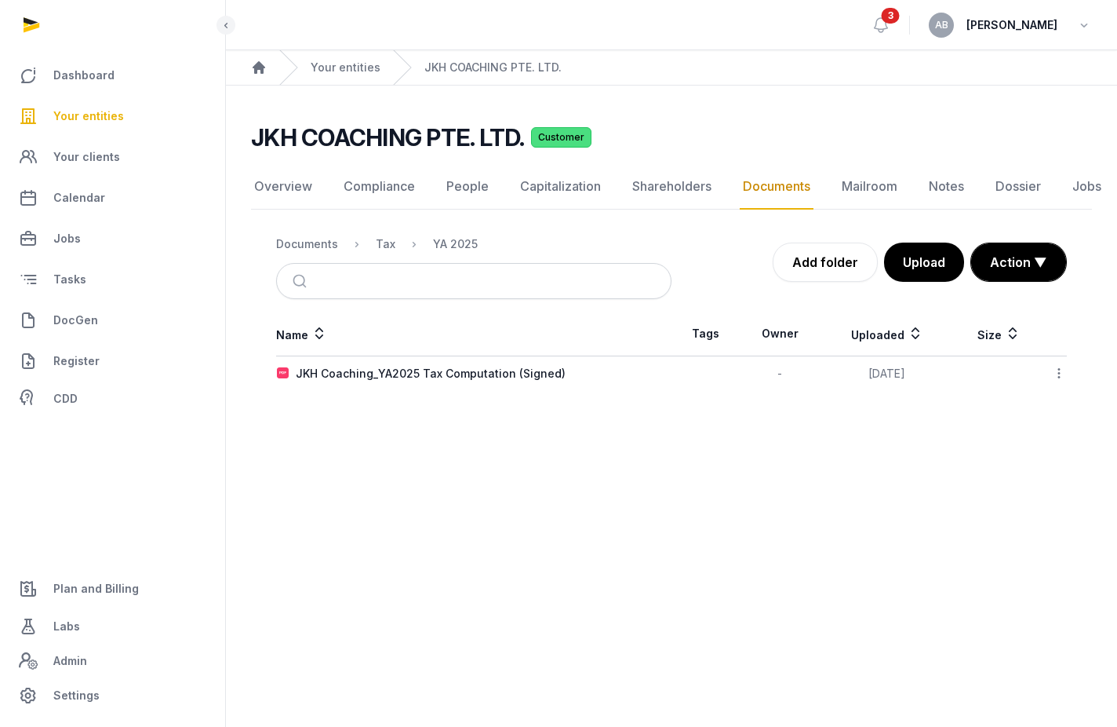
click at [696, 374] on icon at bounding box center [1059, 373] width 14 height 16
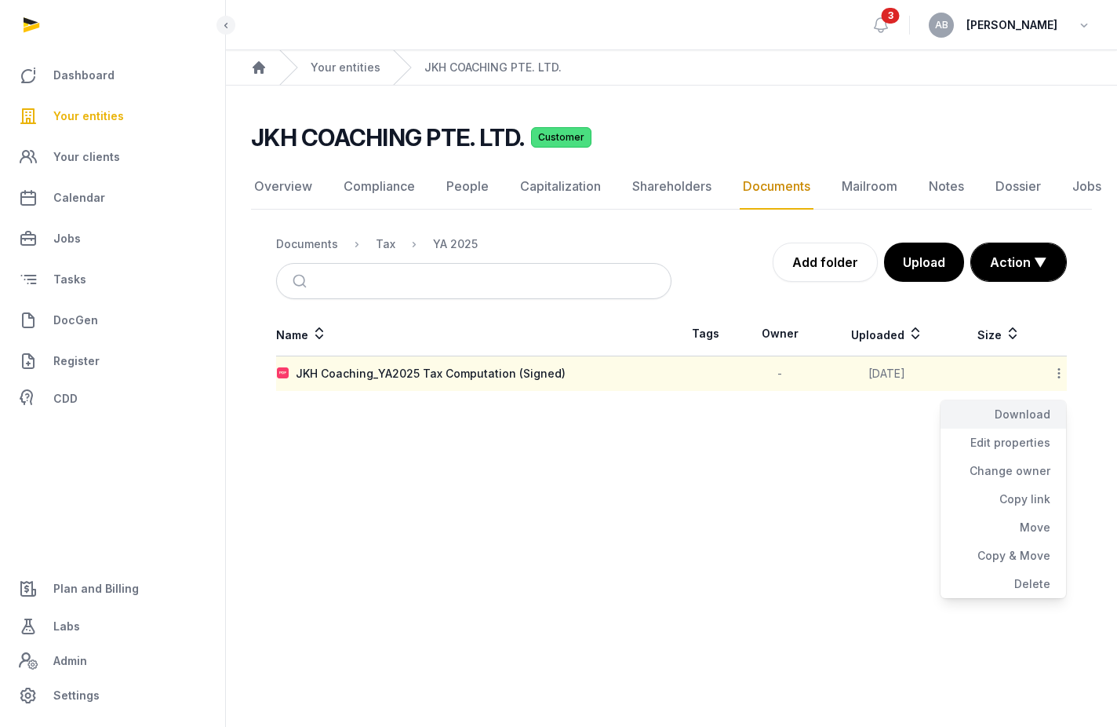
click at [696, 425] on div "Download" at bounding box center [1004, 414] width 126 height 28
click at [367, 70] on link "Your entities" at bounding box center [346, 68] width 70 height 16
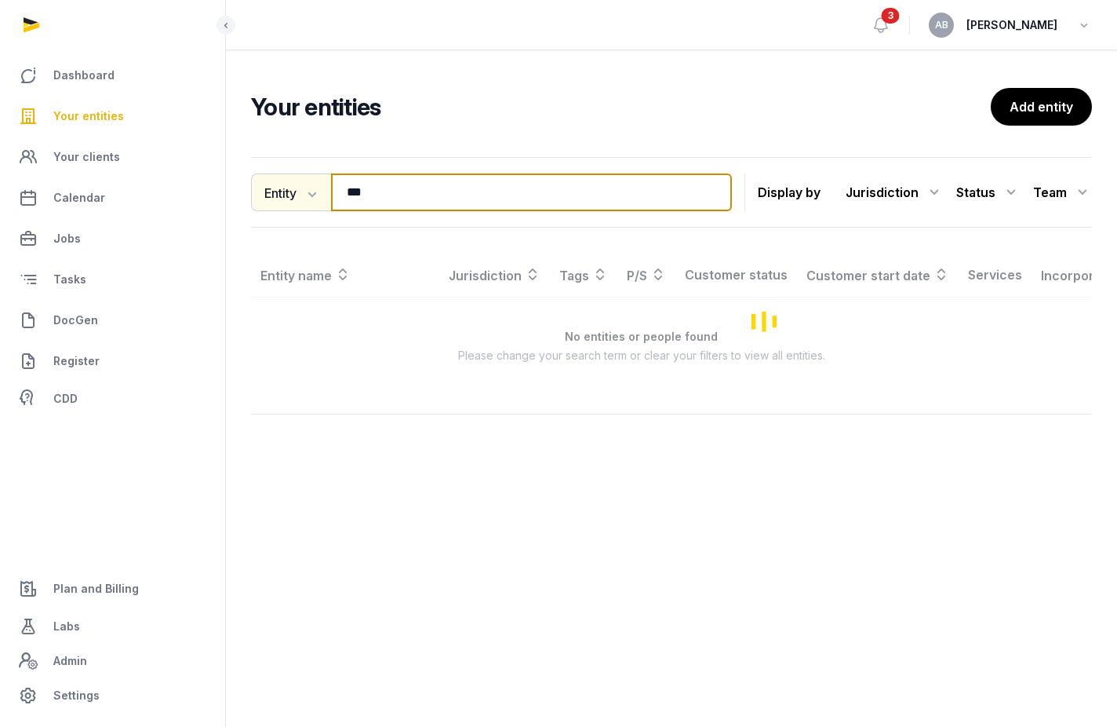
drag, startPoint x: 388, startPoint y: 195, endPoint x: 306, endPoint y: 184, distance: 82.3
click at [306, 192] on div "Entity Entity People Tags Services *** Search" at bounding box center [491, 192] width 481 height 38
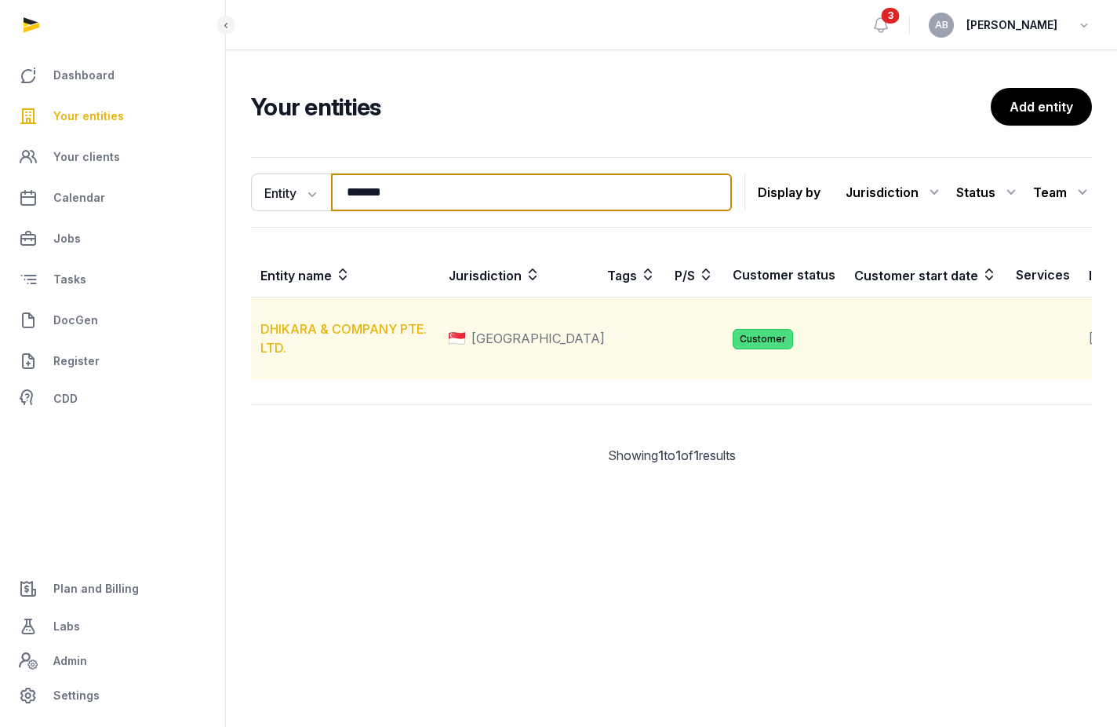
type input "*******"
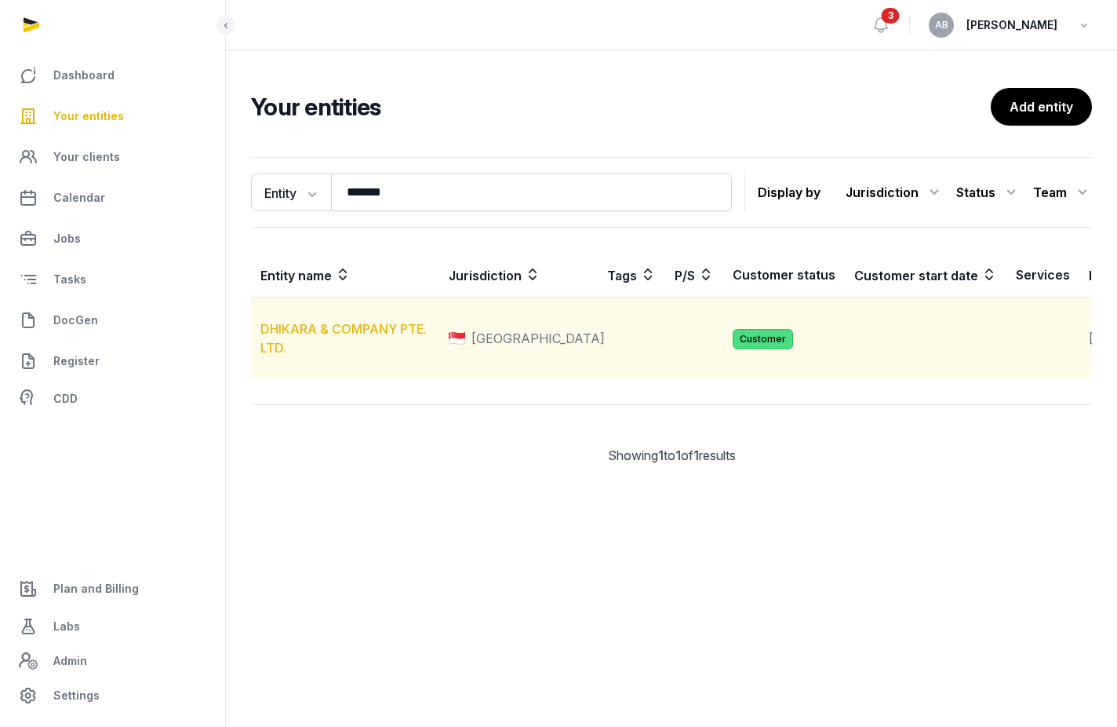
click at [308, 339] on link "DHIKARA & COMPANY PTE. LTD." at bounding box center [344, 338] width 166 height 35
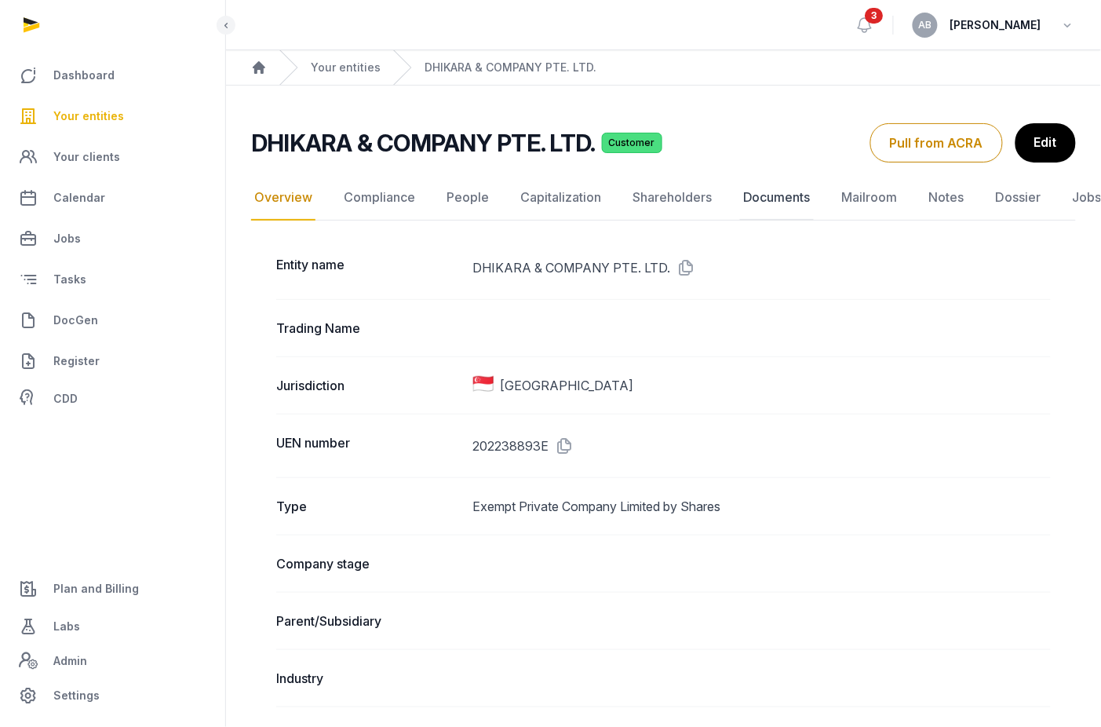
click at [696, 190] on link "Documents" at bounding box center [777, 198] width 74 height 46
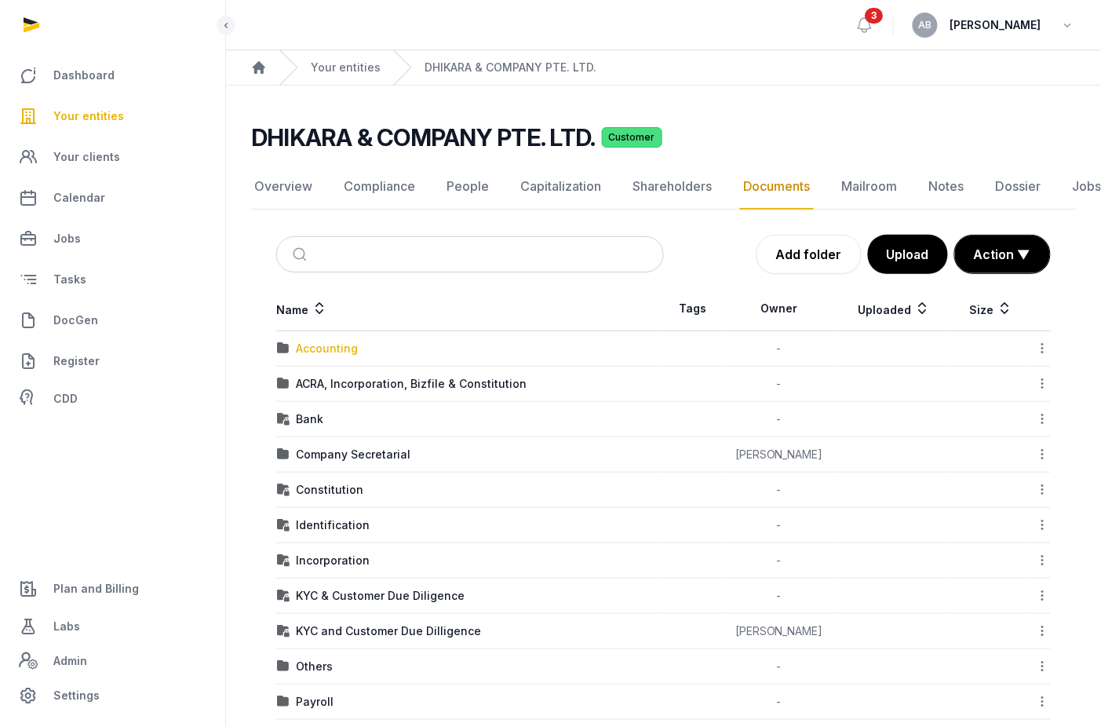
click at [333, 352] on div "Accounting" at bounding box center [327, 349] width 62 height 16
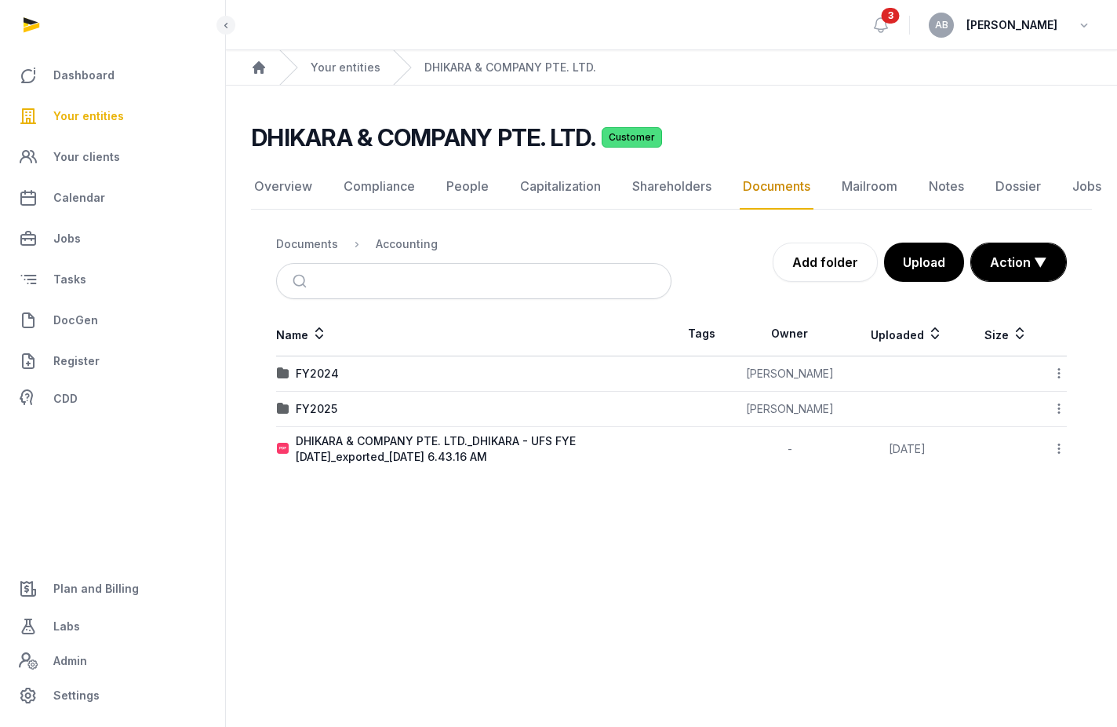
click at [696, 443] on icon at bounding box center [1059, 448] width 14 height 16
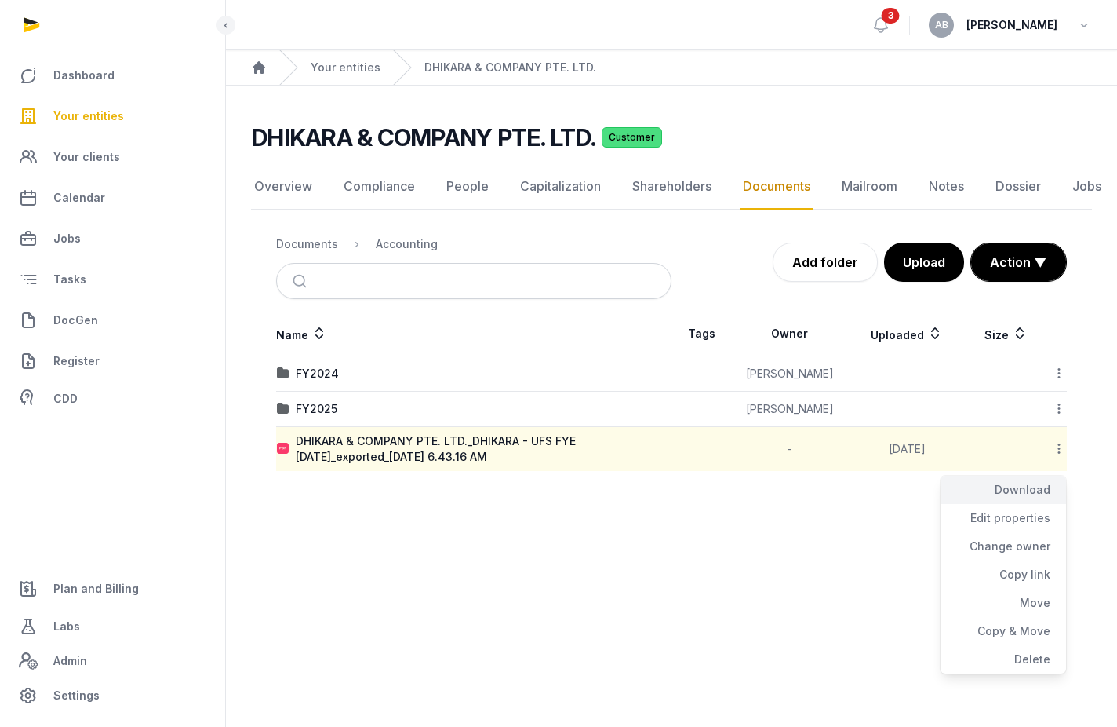
click at [696, 484] on div "Download" at bounding box center [1004, 490] width 126 height 28
click at [696, 578] on main "Open sidebar 3 AB [PERSON_NAME] Home Your entities DHIKARA & COMPANY PTE. LTD. …" at bounding box center [558, 363] width 1117 height 727
click at [603, 381] on td "FY2024" at bounding box center [473, 373] width 395 height 35
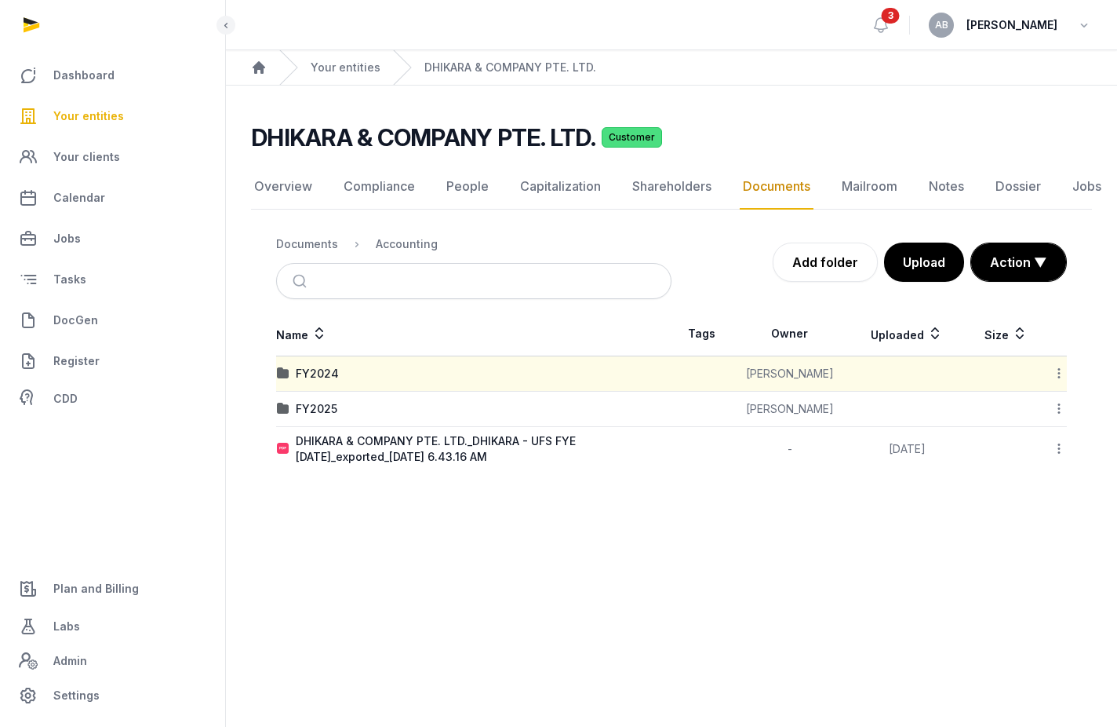
click at [603, 381] on td "FY2024" at bounding box center [473, 373] width 395 height 35
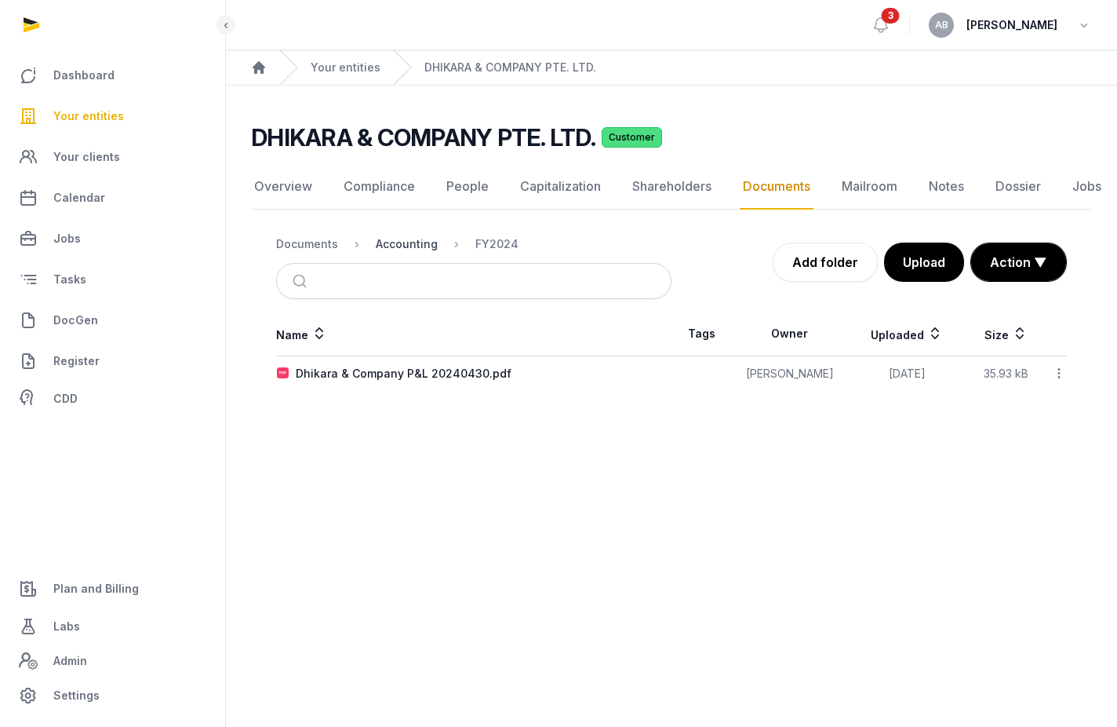
click at [413, 245] on div "Accounting" at bounding box center [407, 244] width 62 height 16
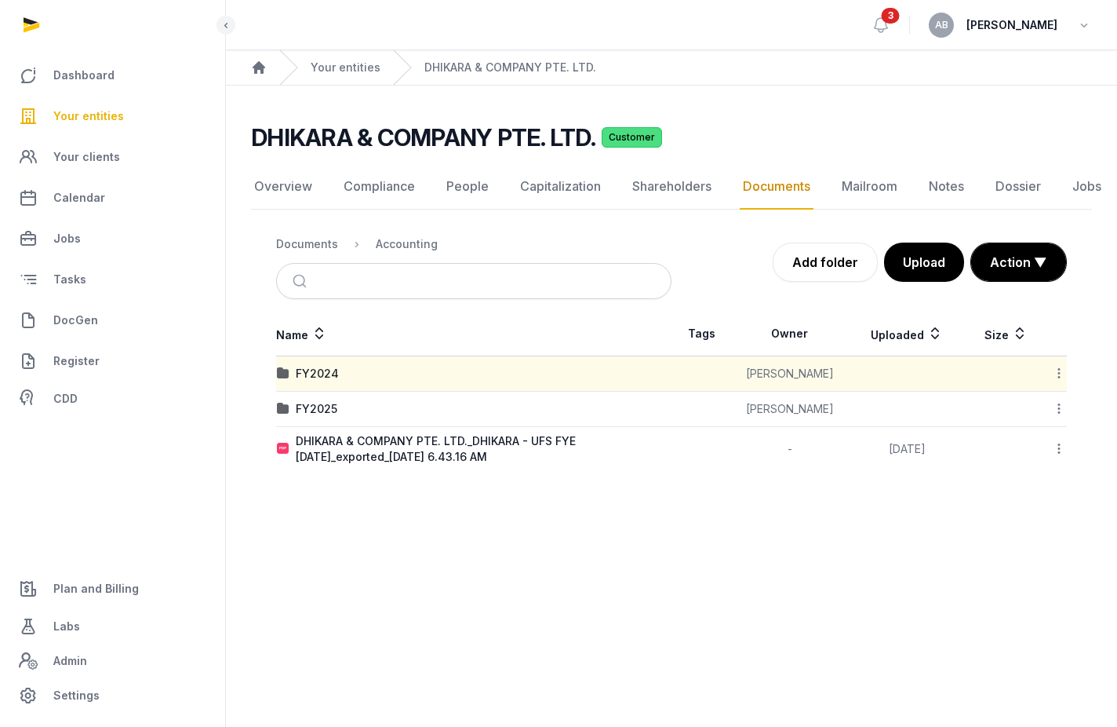
click at [696, 445] on icon at bounding box center [1059, 448] width 14 height 16
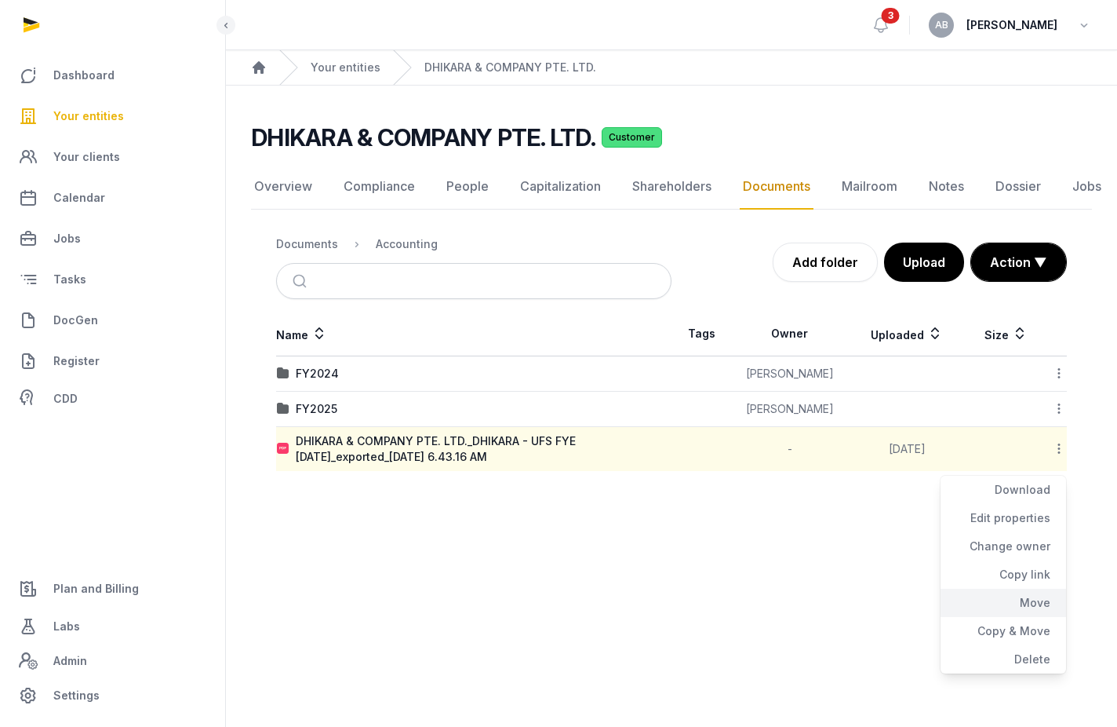
click at [696, 603] on div "Move" at bounding box center [1004, 603] width 126 height 28
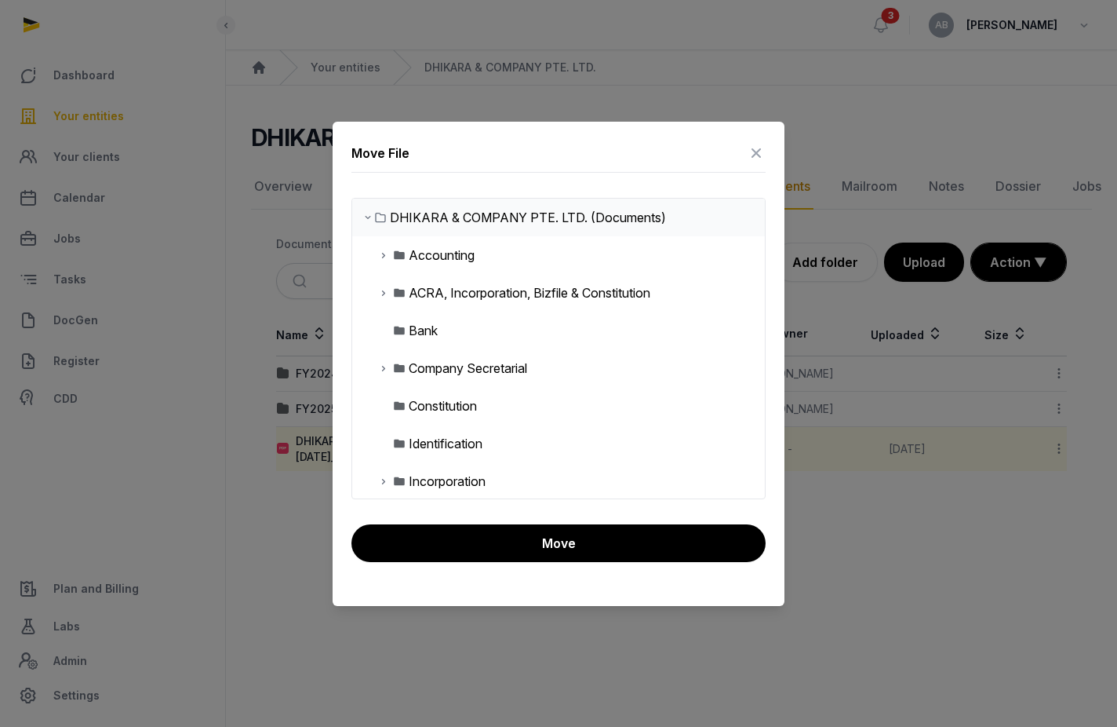
click at [428, 255] on div "Accounting" at bounding box center [442, 255] width 66 height 19
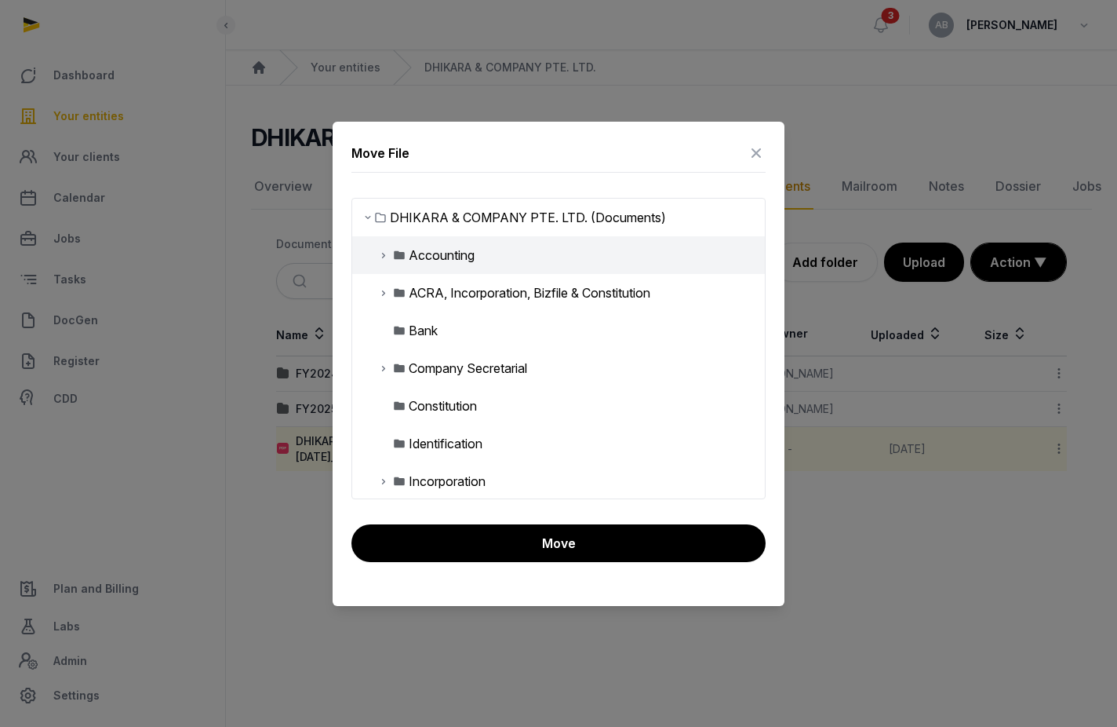
click at [385, 255] on icon at bounding box center [383, 255] width 13 height 19
click at [443, 290] on div "FY2024" at bounding box center [444, 292] width 47 height 19
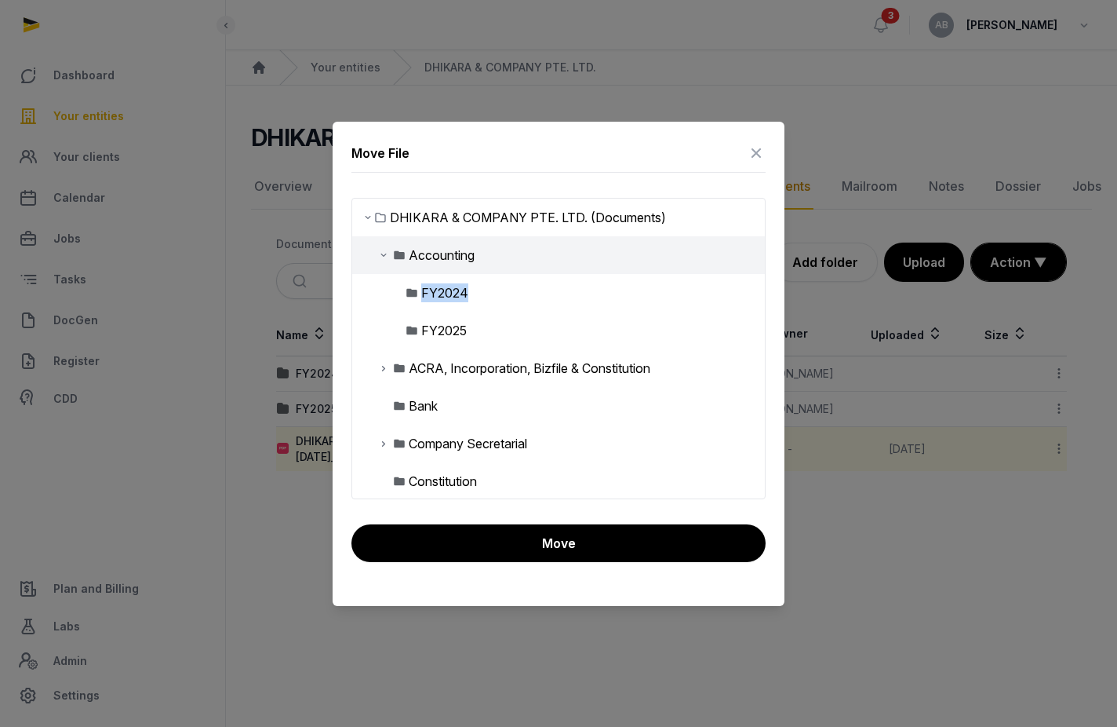
click at [443, 290] on div "FY2024" at bounding box center [444, 292] width 47 height 19
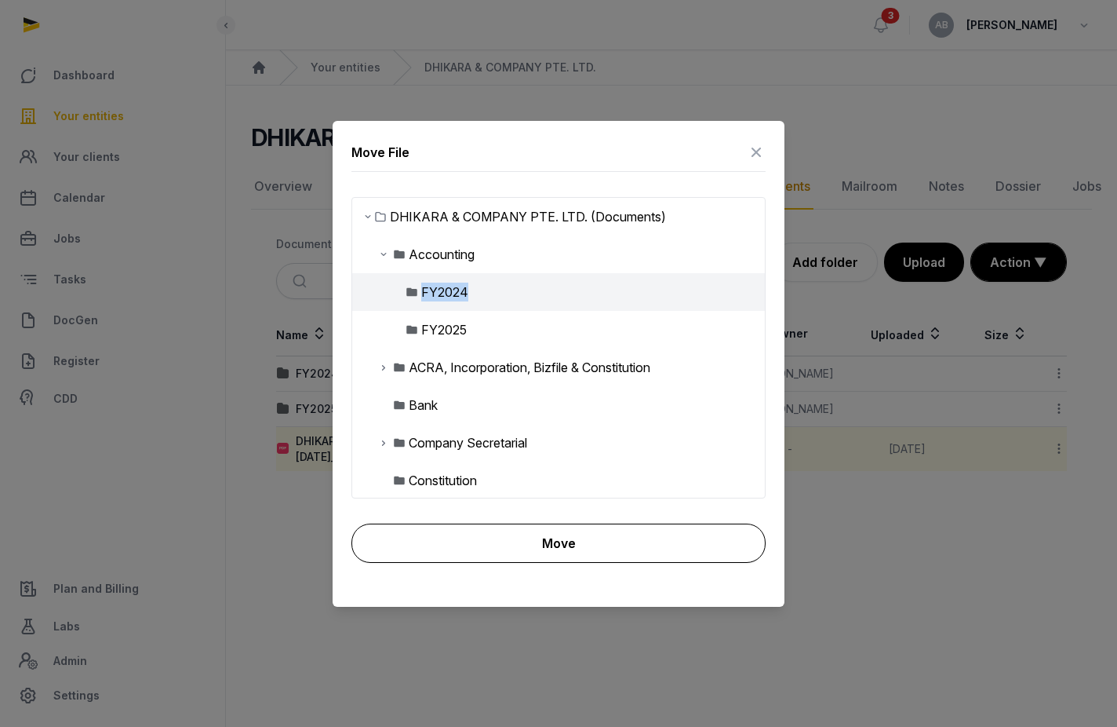
click at [508, 540] on button "Move" at bounding box center [559, 542] width 414 height 39
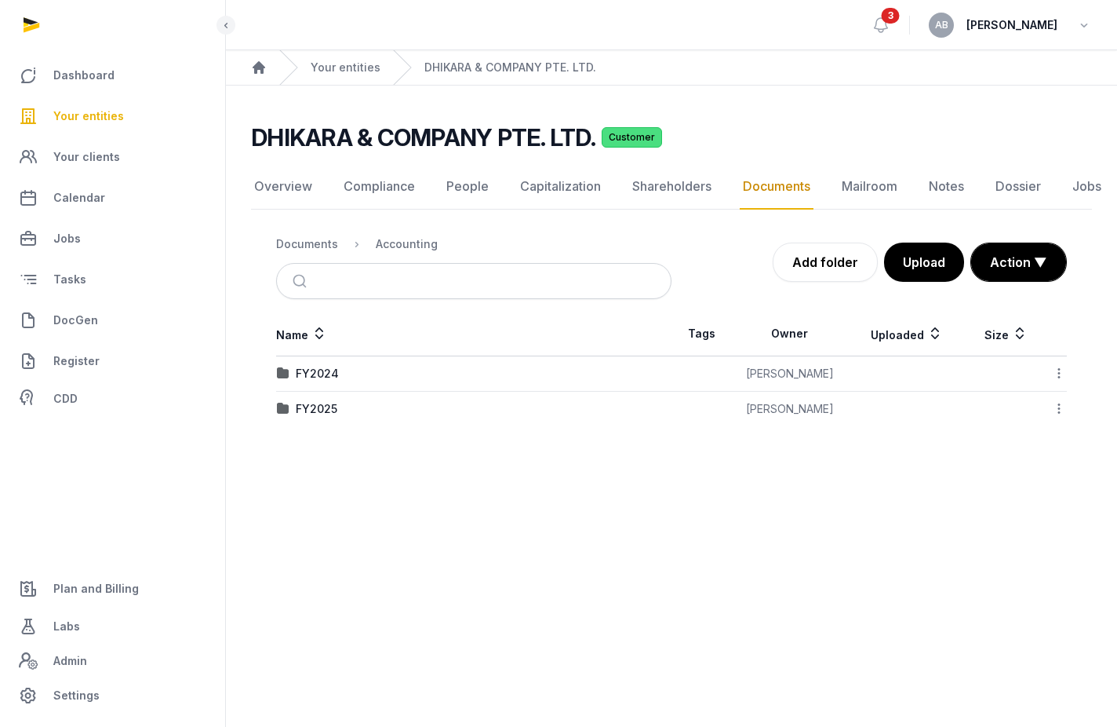
click at [352, 405] on div "FY2025" at bounding box center [474, 409] width 394 height 16
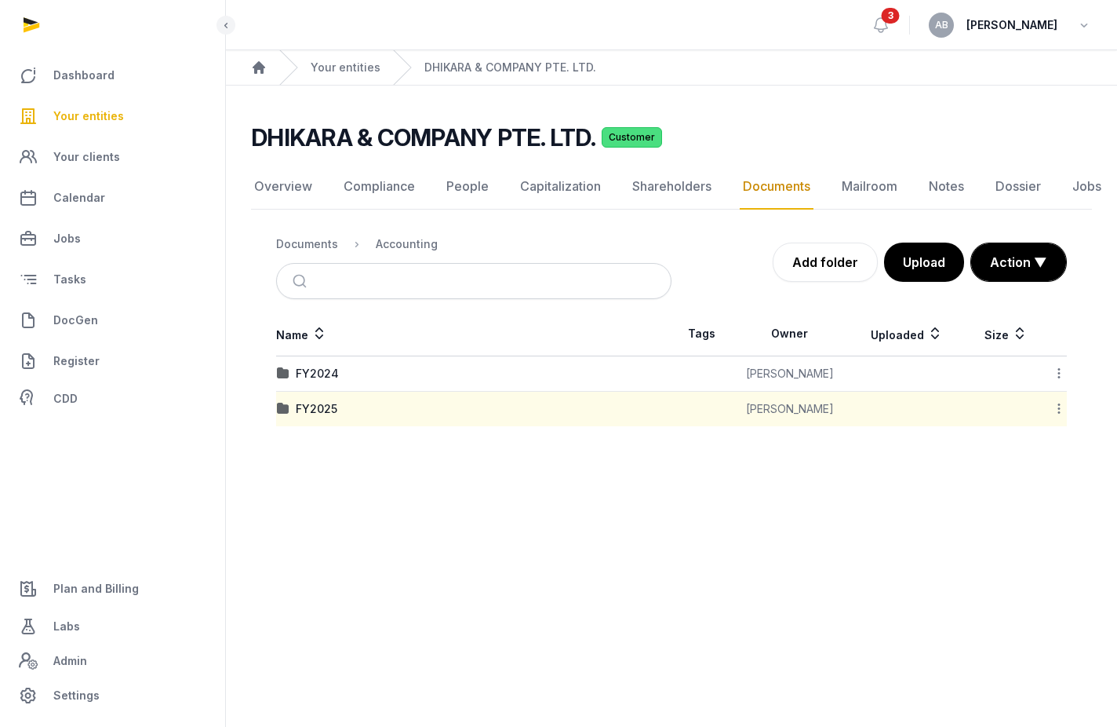
click at [352, 405] on div "FY2025" at bounding box center [474, 409] width 394 height 16
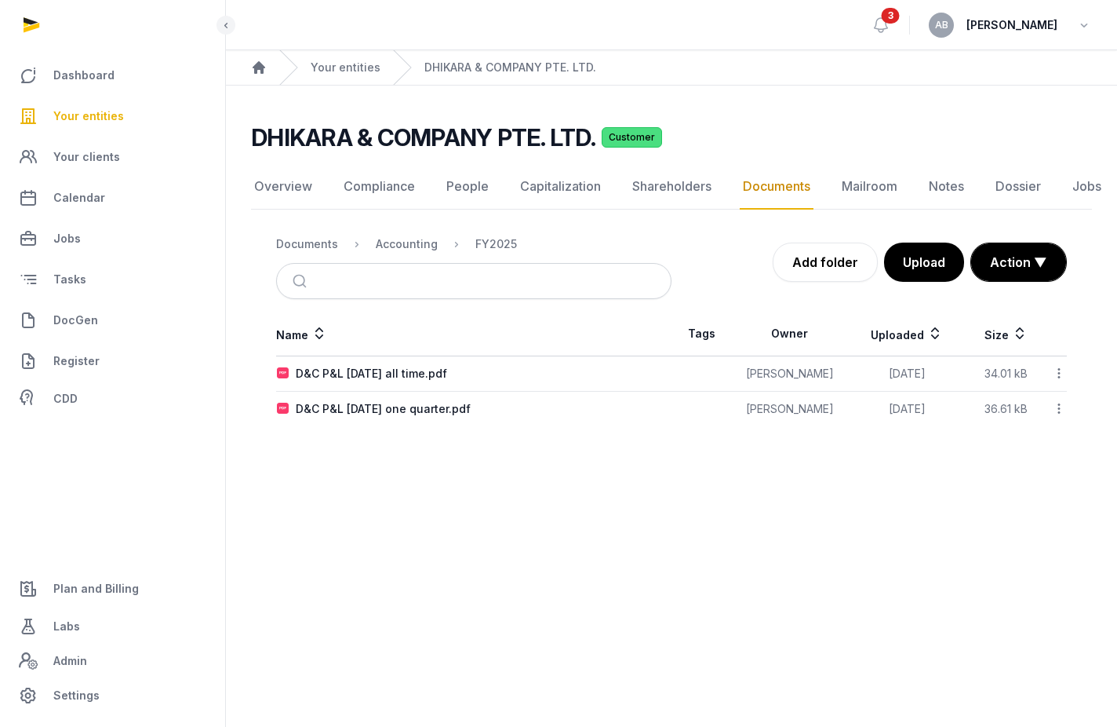
click at [423, 516] on main "Open sidebar 3 AB [PERSON_NAME] Home Your entities DHIKARA & COMPANY PTE. LTD. …" at bounding box center [558, 363] width 1117 height 727
click at [324, 62] on link "Your entities" at bounding box center [346, 68] width 70 height 16
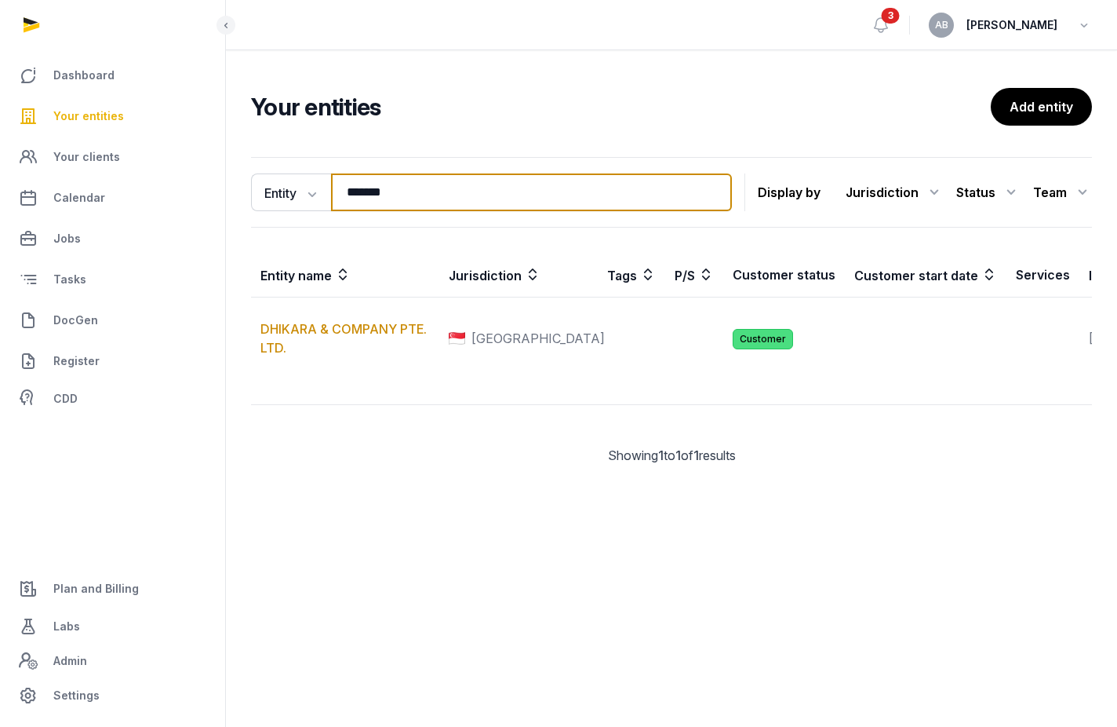
drag, startPoint x: 502, startPoint y: 195, endPoint x: 380, endPoint y: 188, distance: 122.7
click at [380, 188] on input "*******" at bounding box center [531, 192] width 401 height 38
